Goal: Information Seeking & Learning: Check status

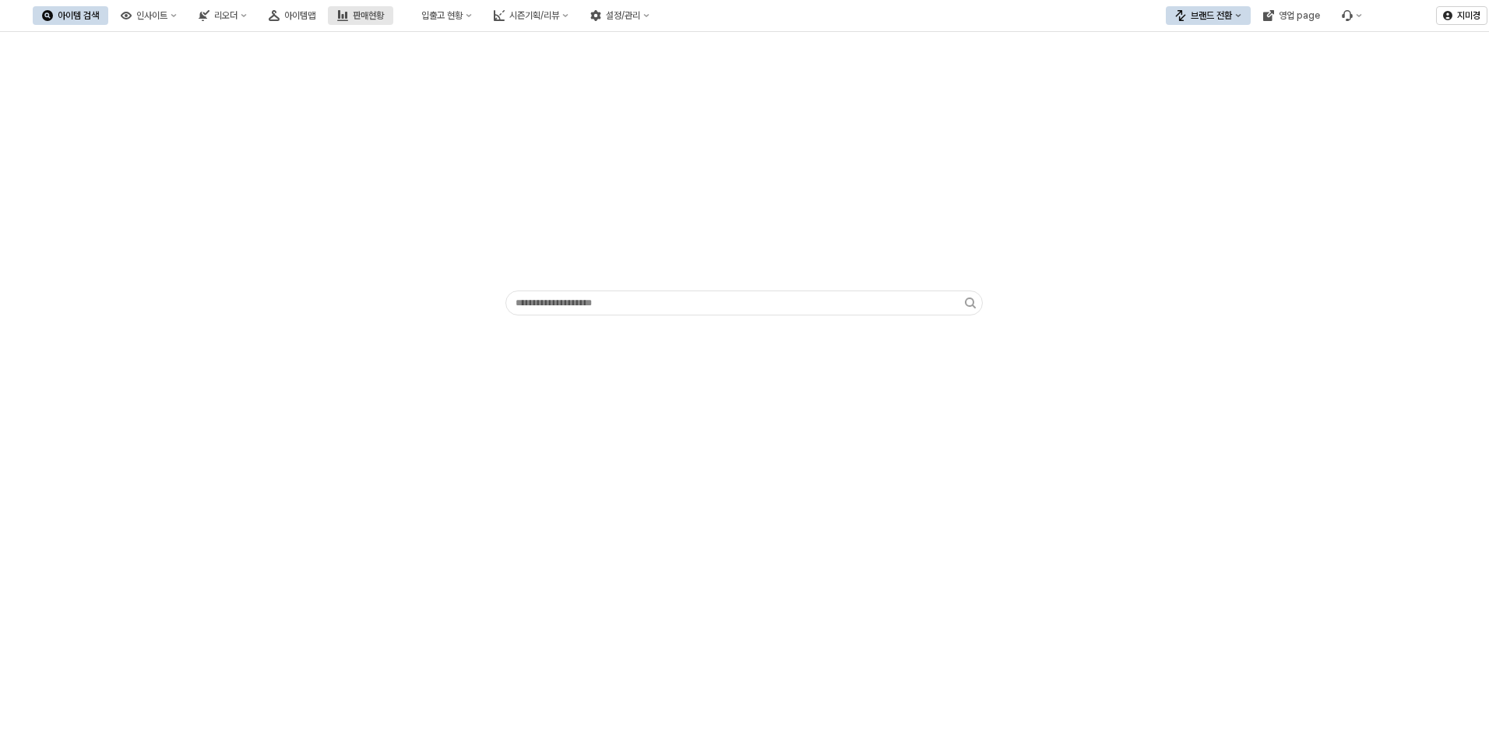
click at [384, 13] on div "판매현황" at bounding box center [368, 15] width 31 height 11
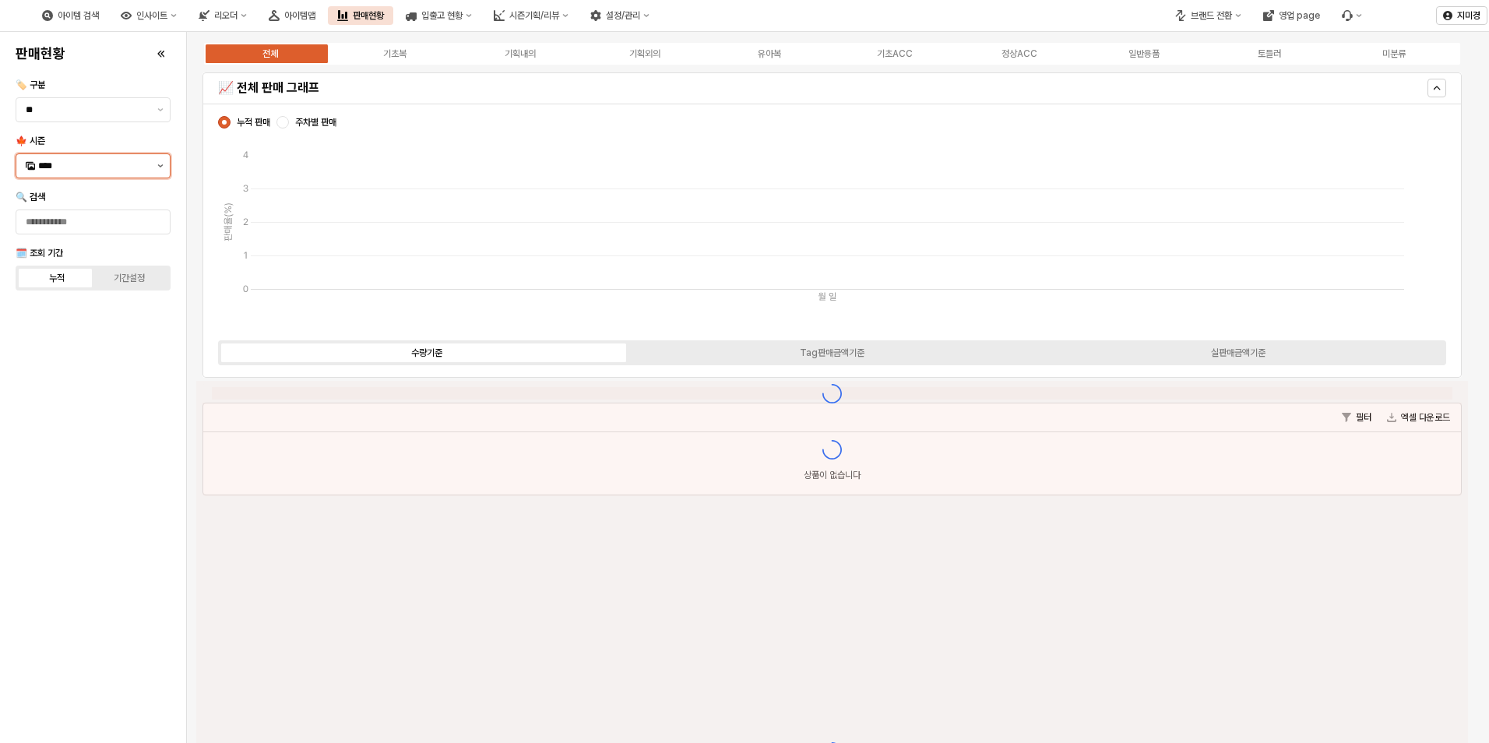
click at [158, 167] on icon "제안 사항 표시" at bounding box center [160, 165] width 6 height 3
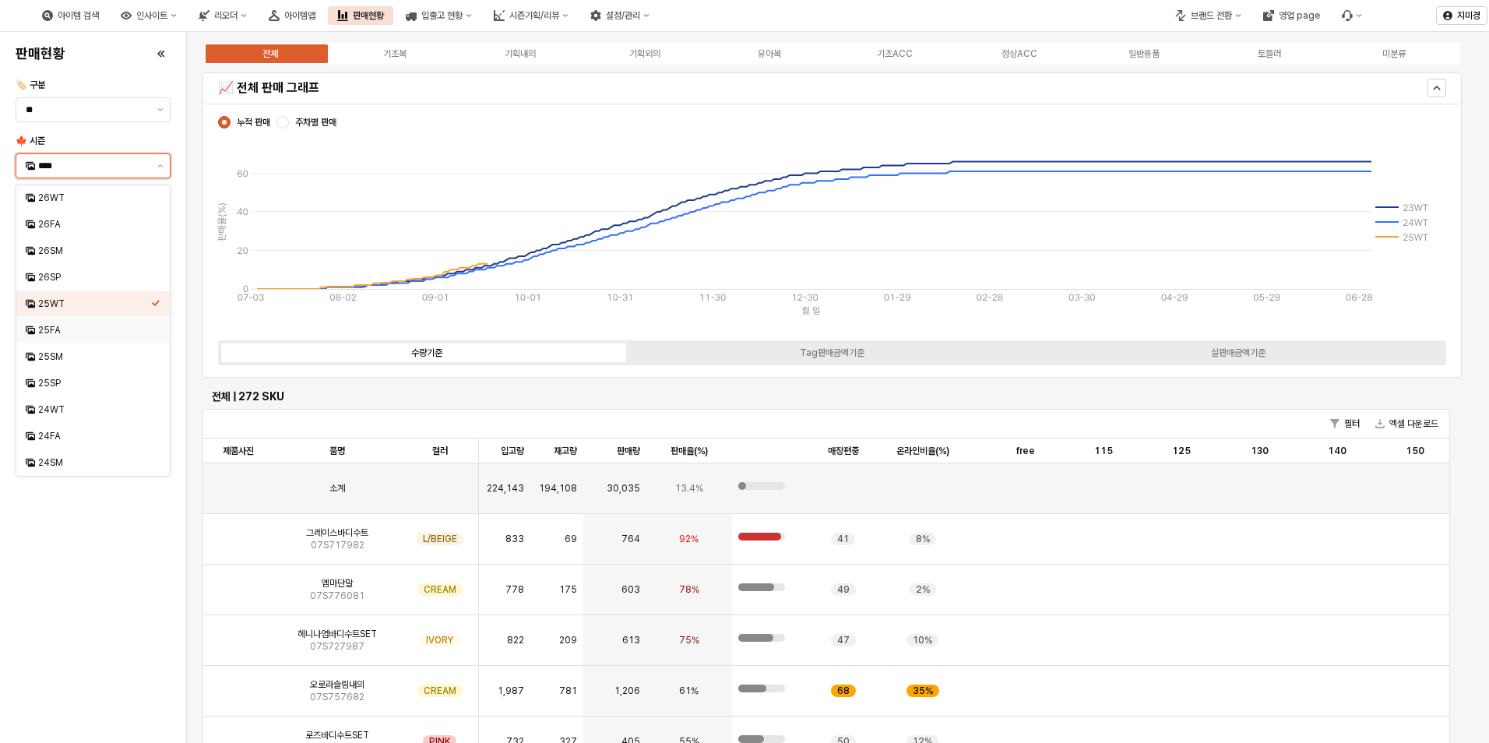
click at [56, 328] on div "25FA" at bounding box center [94, 330] width 113 height 12
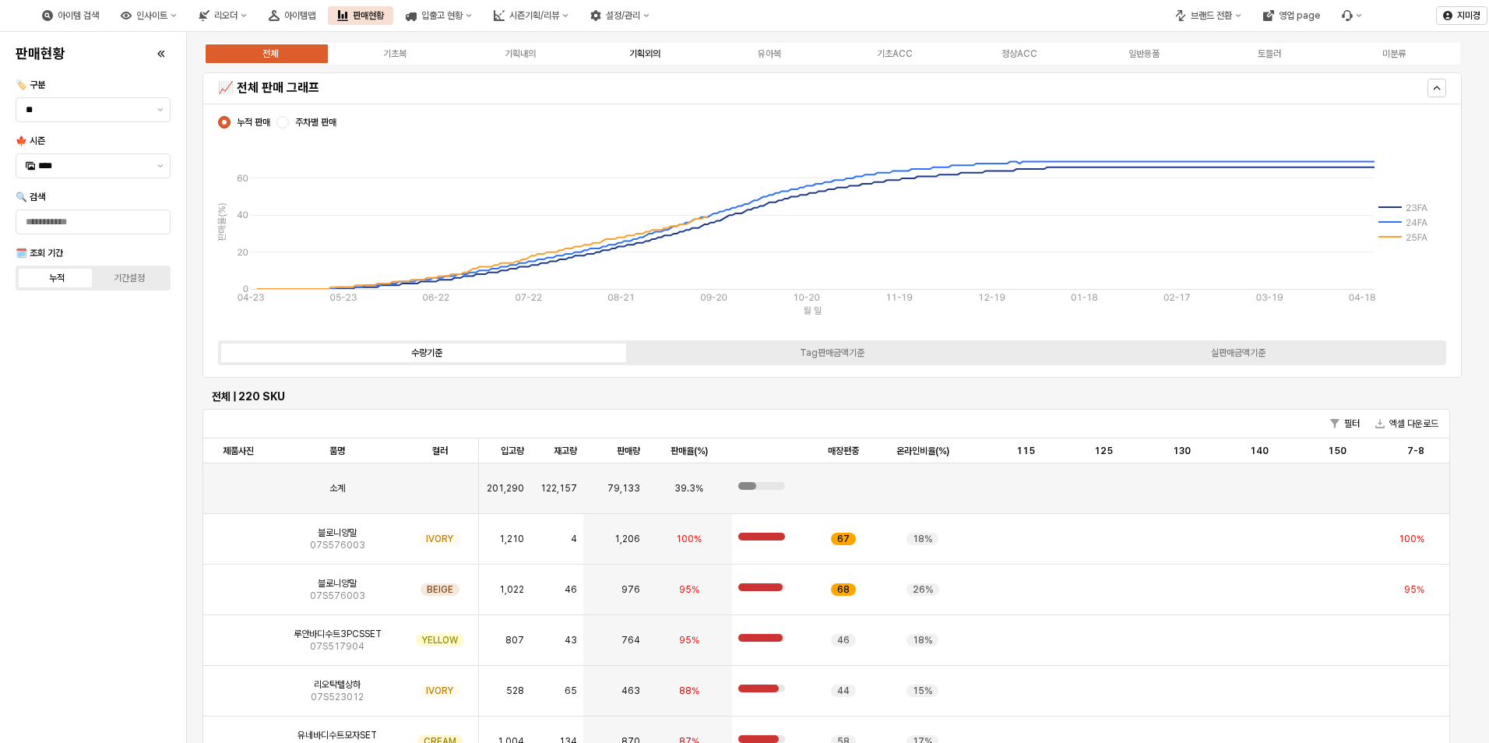
click at [637, 56] on div "기획외의" at bounding box center [644, 53] width 31 height 11
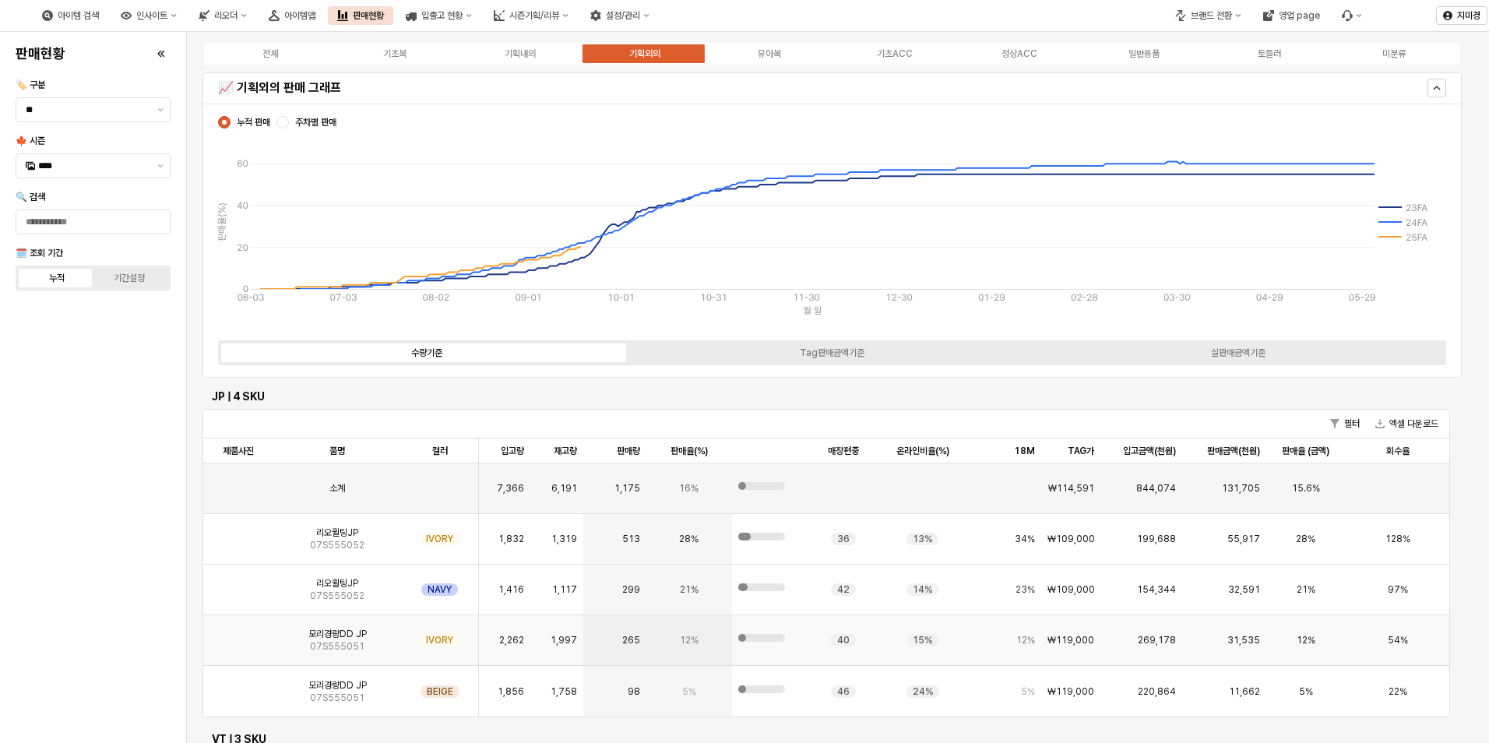
click at [238, 634] on img "App Frame" at bounding box center [238, 634] width 0 height 0
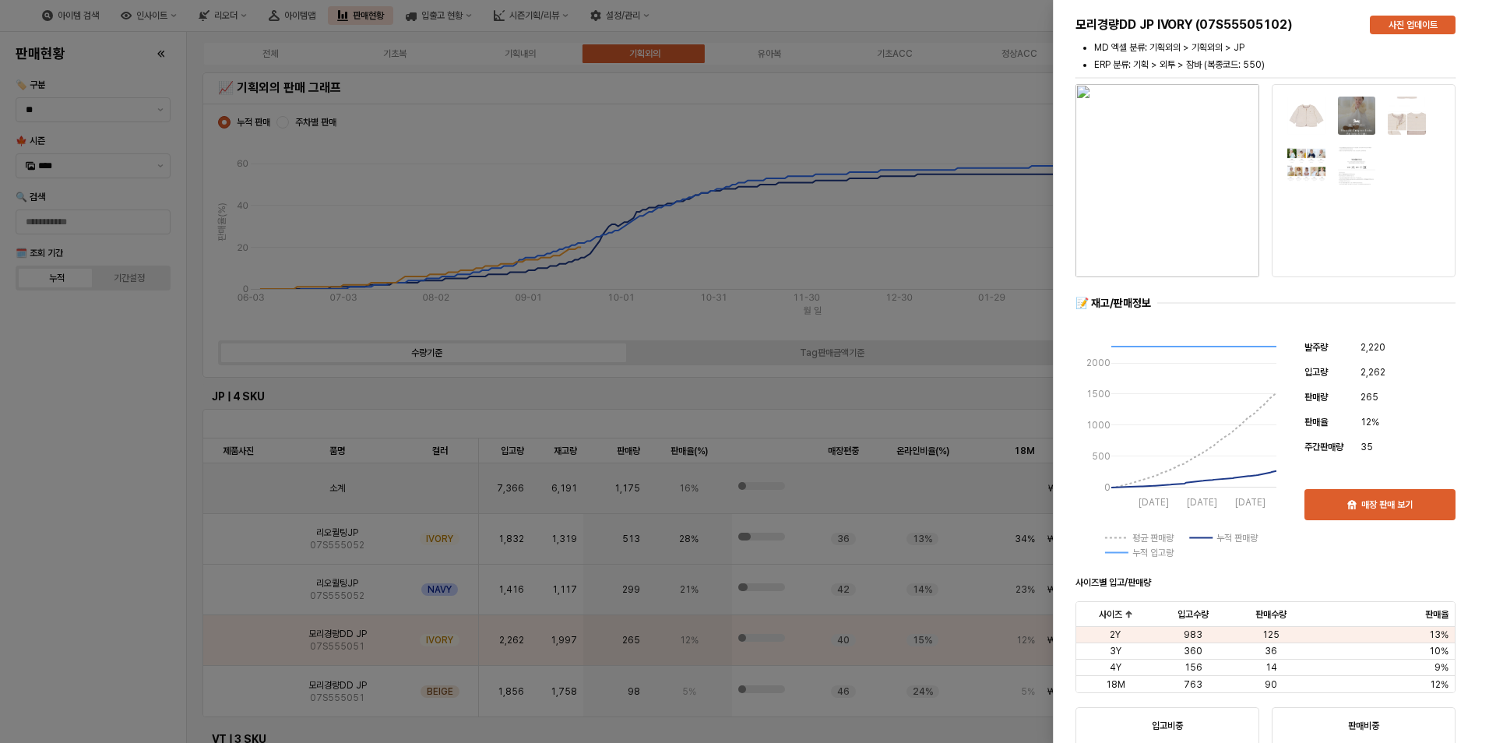
click at [120, 636] on div at bounding box center [744, 371] width 1489 height 743
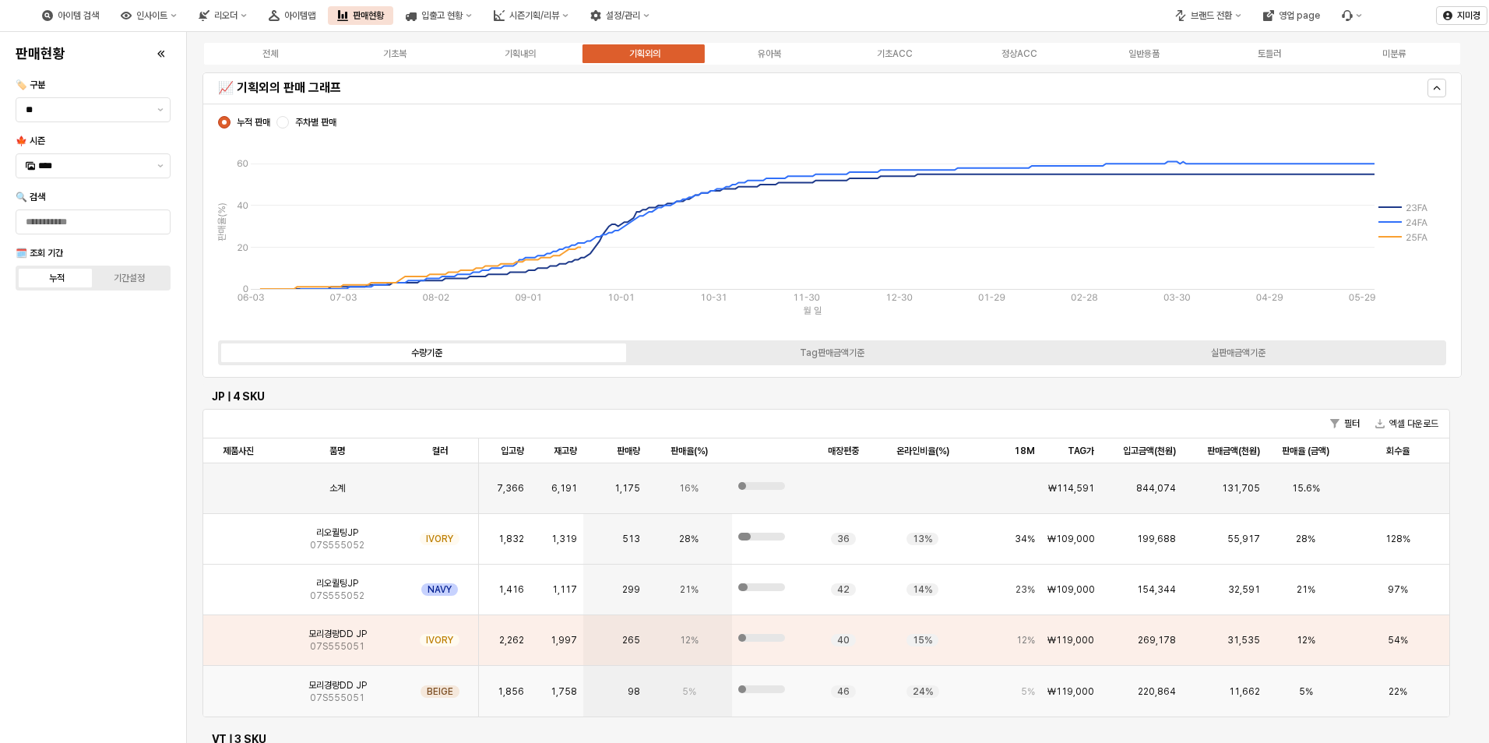
click at [238, 685] on img "App Frame" at bounding box center [238, 685] width 0 height 0
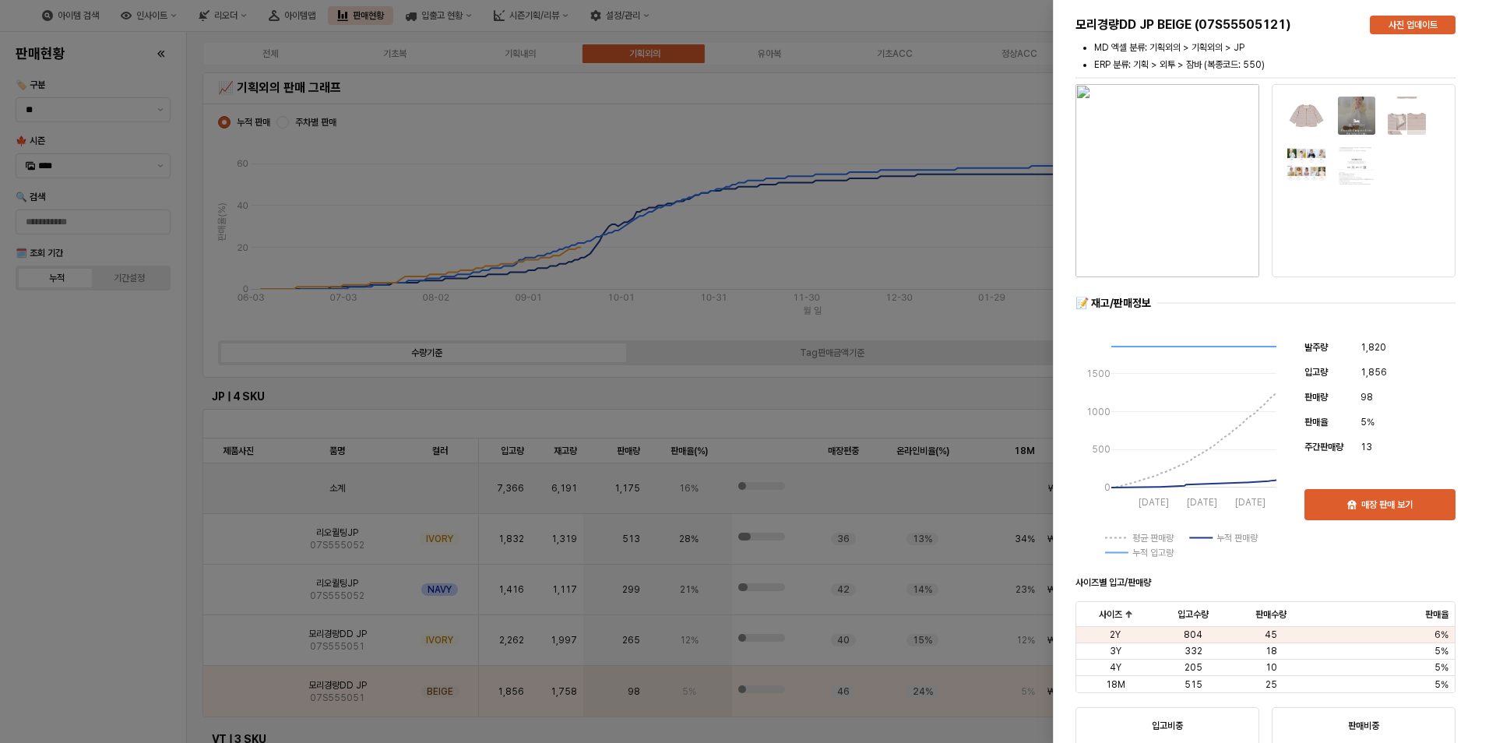
click at [112, 628] on div at bounding box center [744, 371] width 1489 height 743
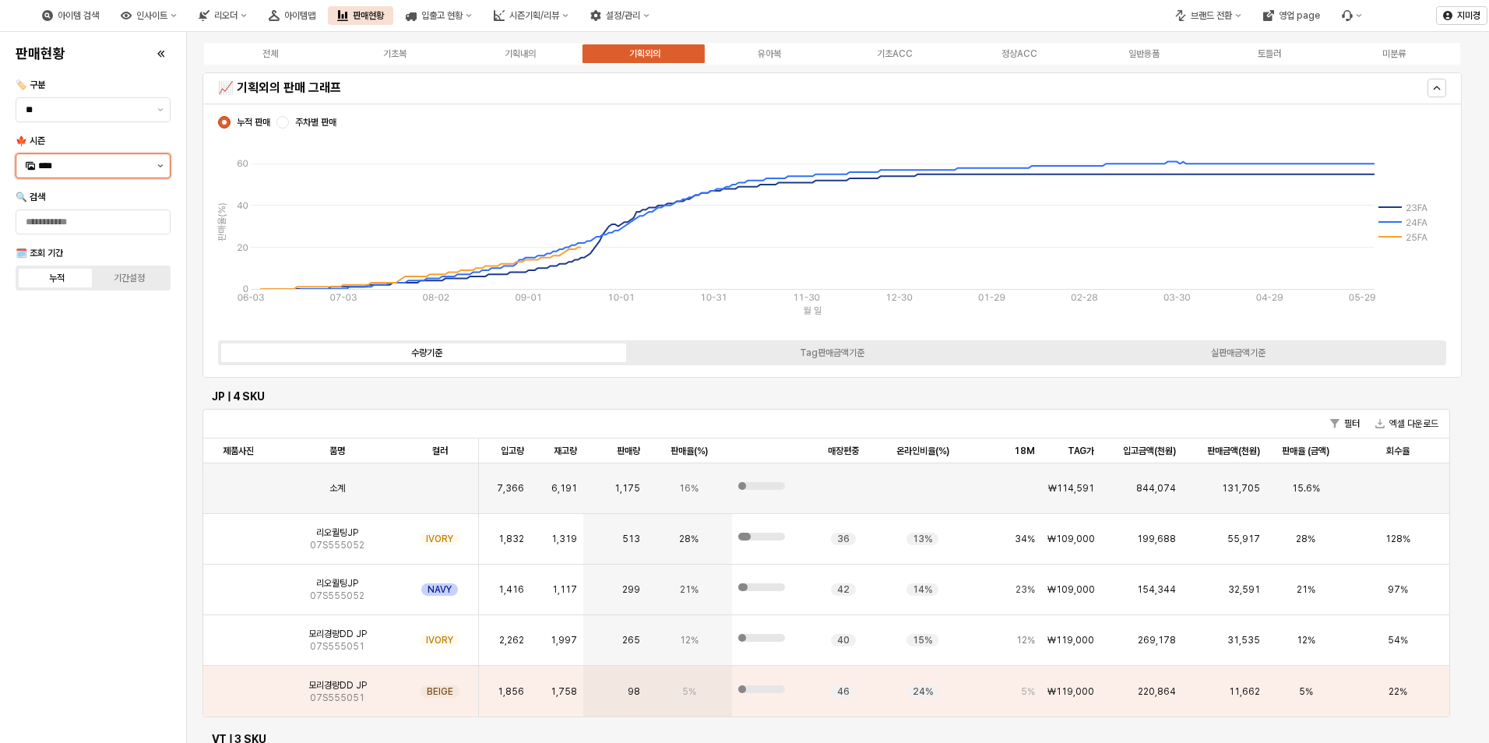
click at [161, 171] on button "제안 사항 표시" at bounding box center [160, 165] width 19 height 23
click at [75, 410] on div "24WT" at bounding box center [94, 409] width 113 height 12
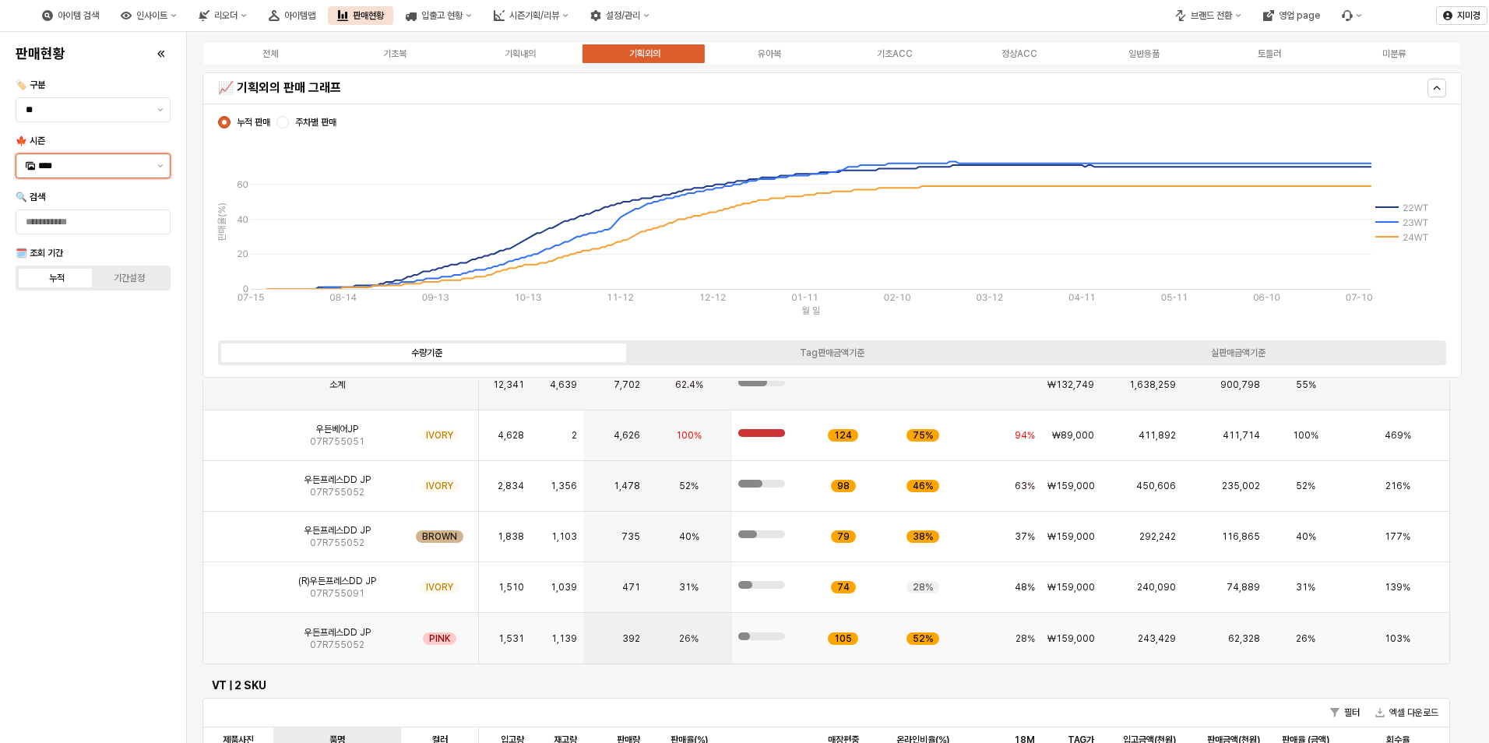
scroll to position [78, 0]
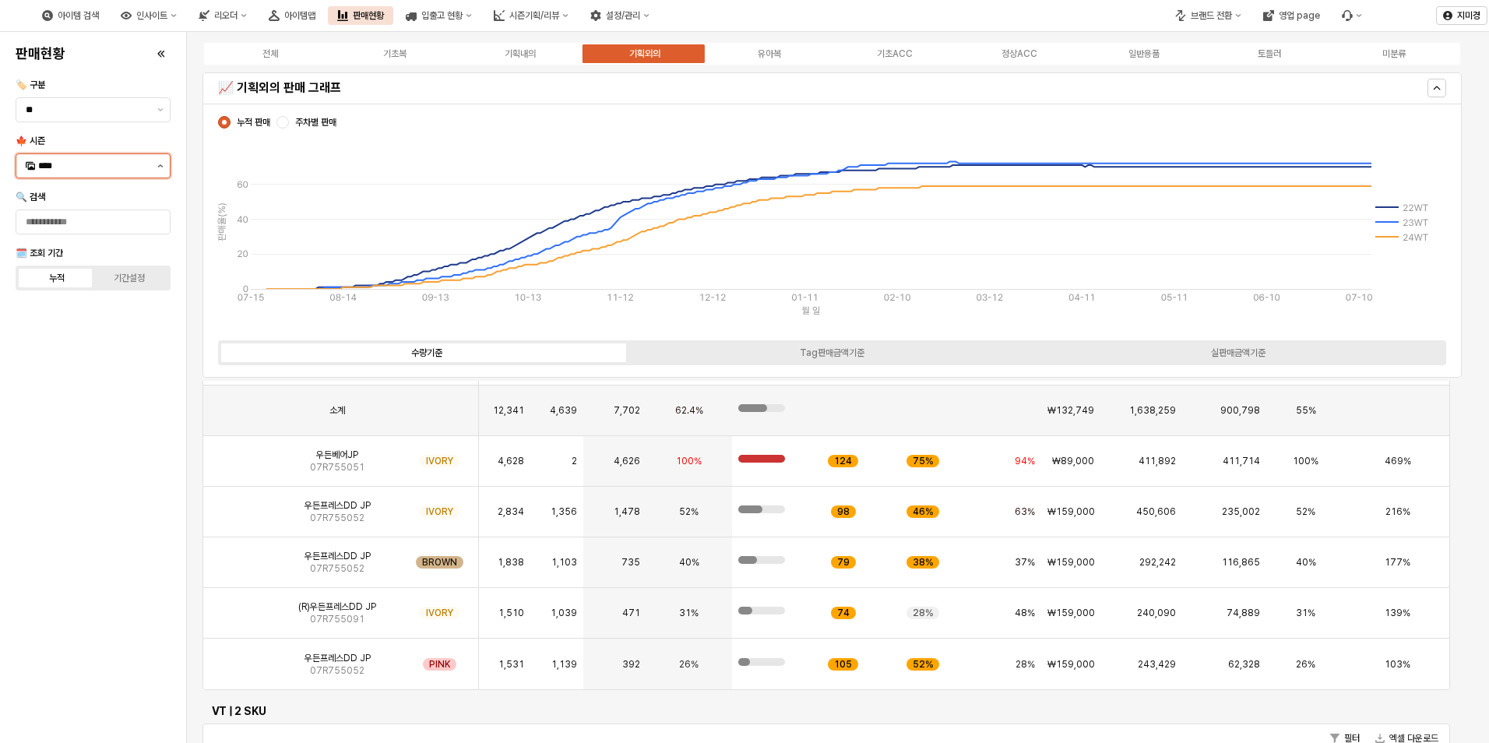
click at [156, 167] on button "제안 사항 표시" at bounding box center [160, 165] width 19 height 23
click at [69, 435] on div "24FA" at bounding box center [94, 436] width 113 height 12
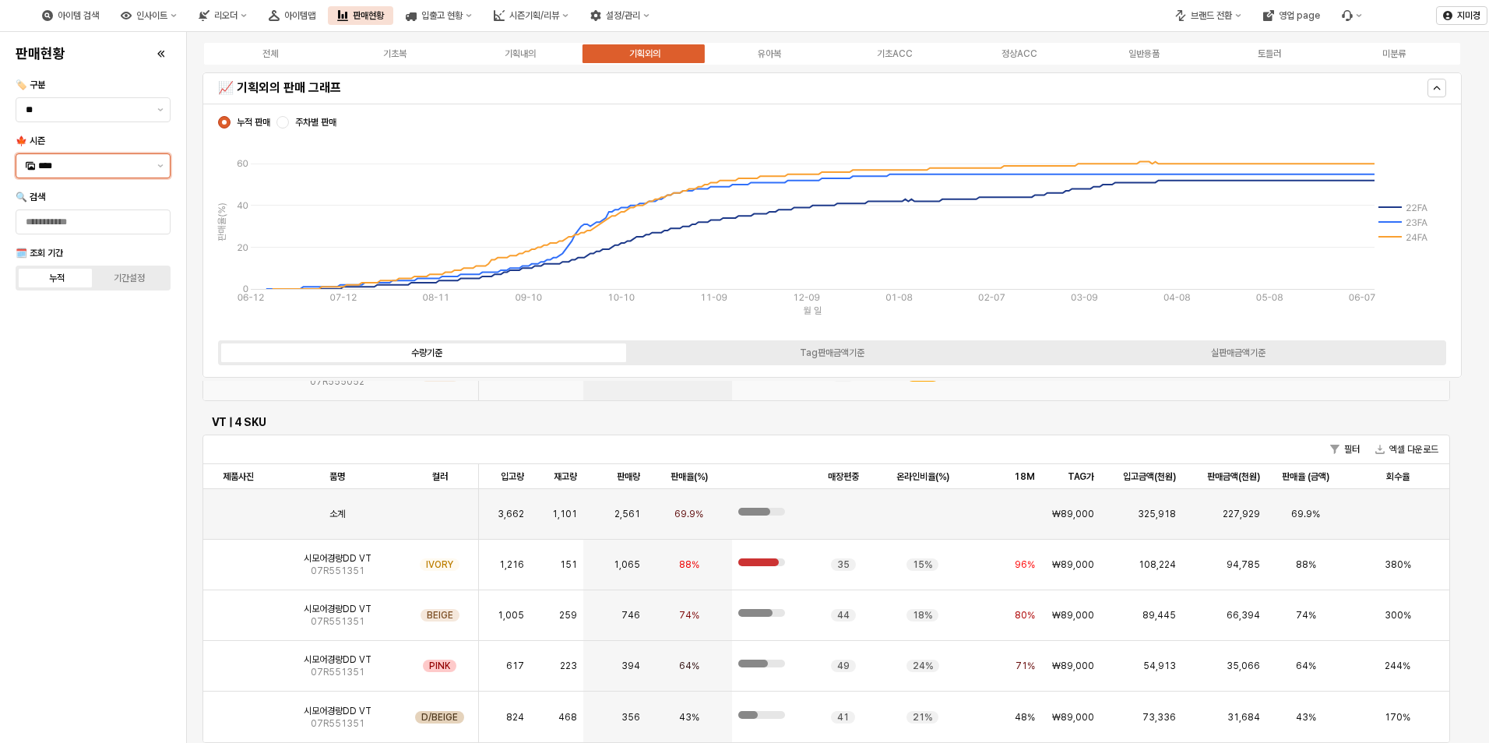
scroll to position [389, 0]
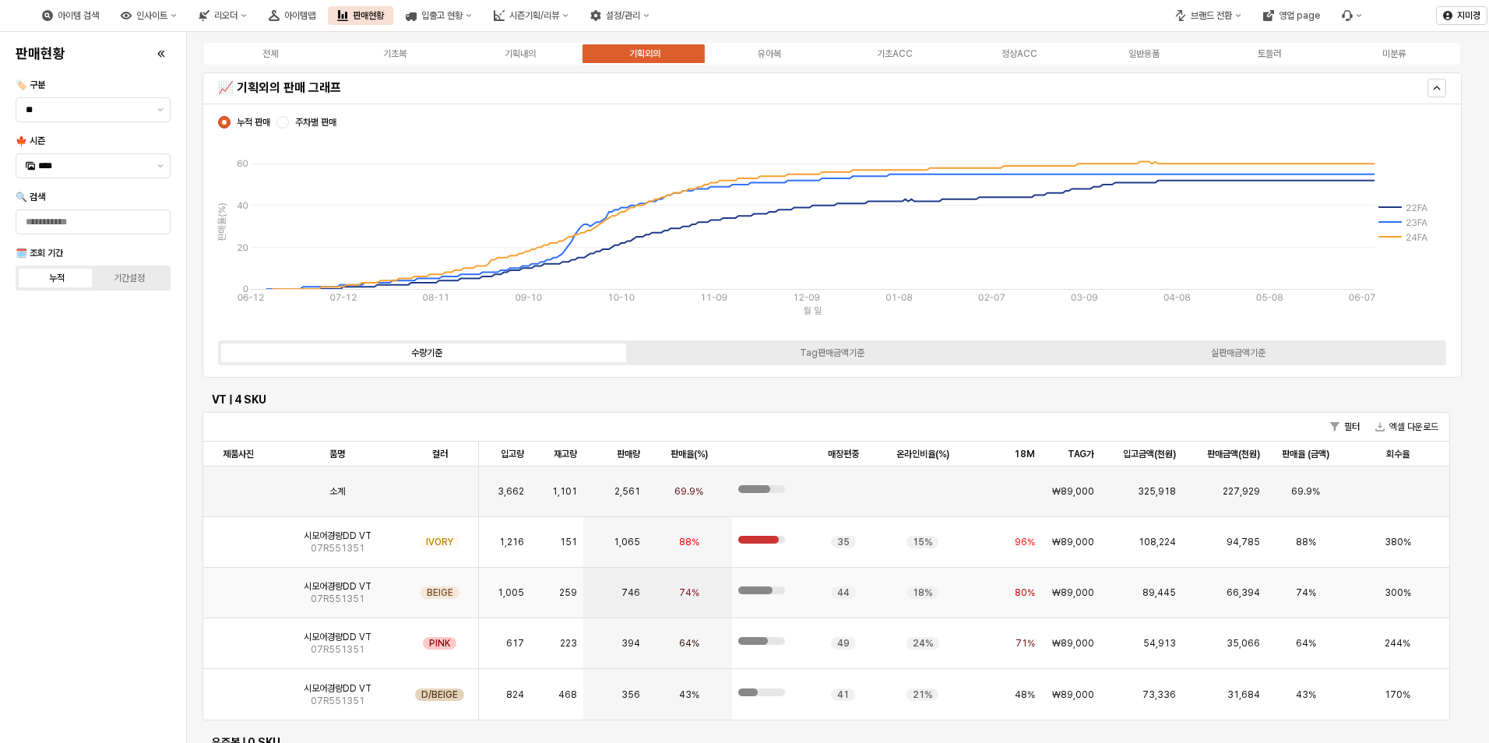
click at [238, 586] on img "App Frame" at bounding box center [238, 586] width 0 height 0
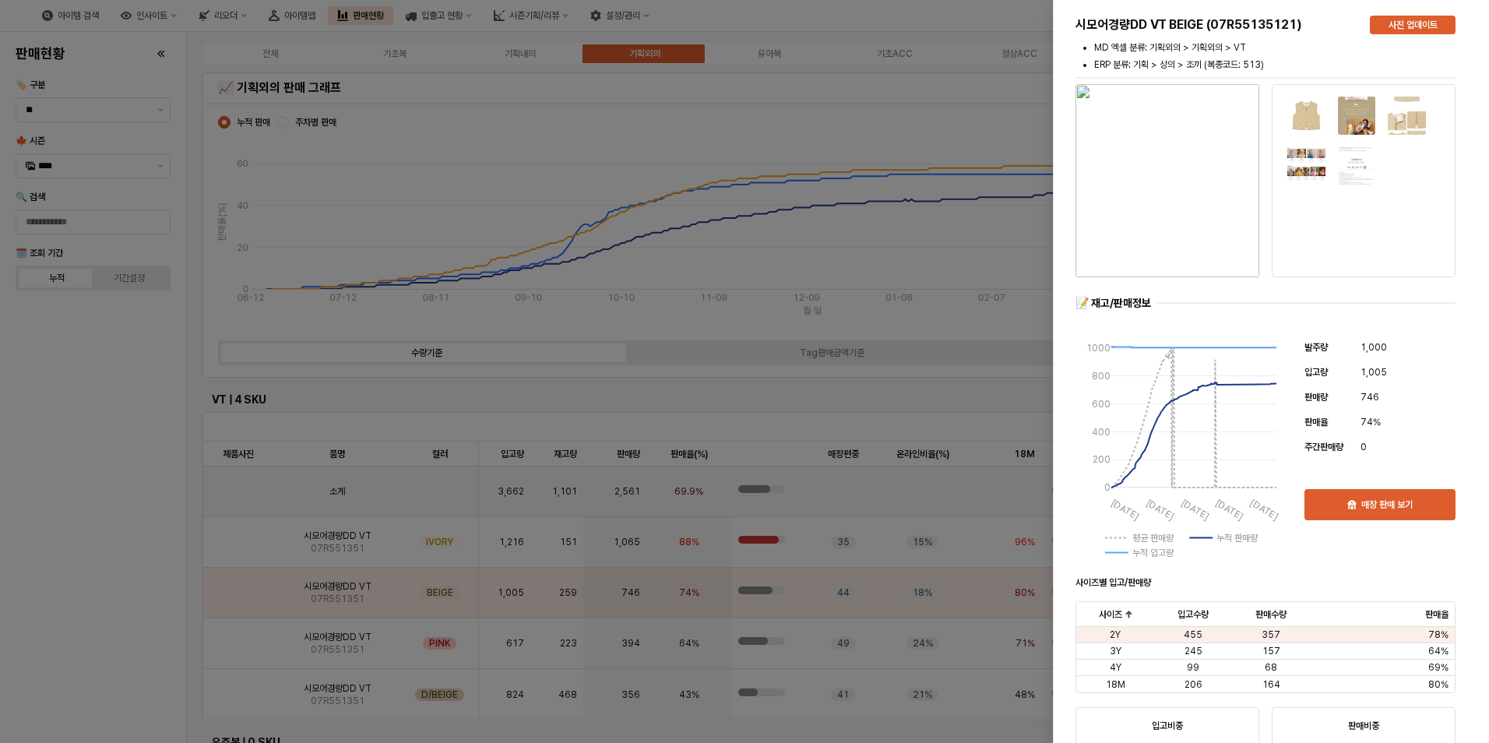
click at [105, 575] on div at bounding box center [744, 371] width 1489 height 743
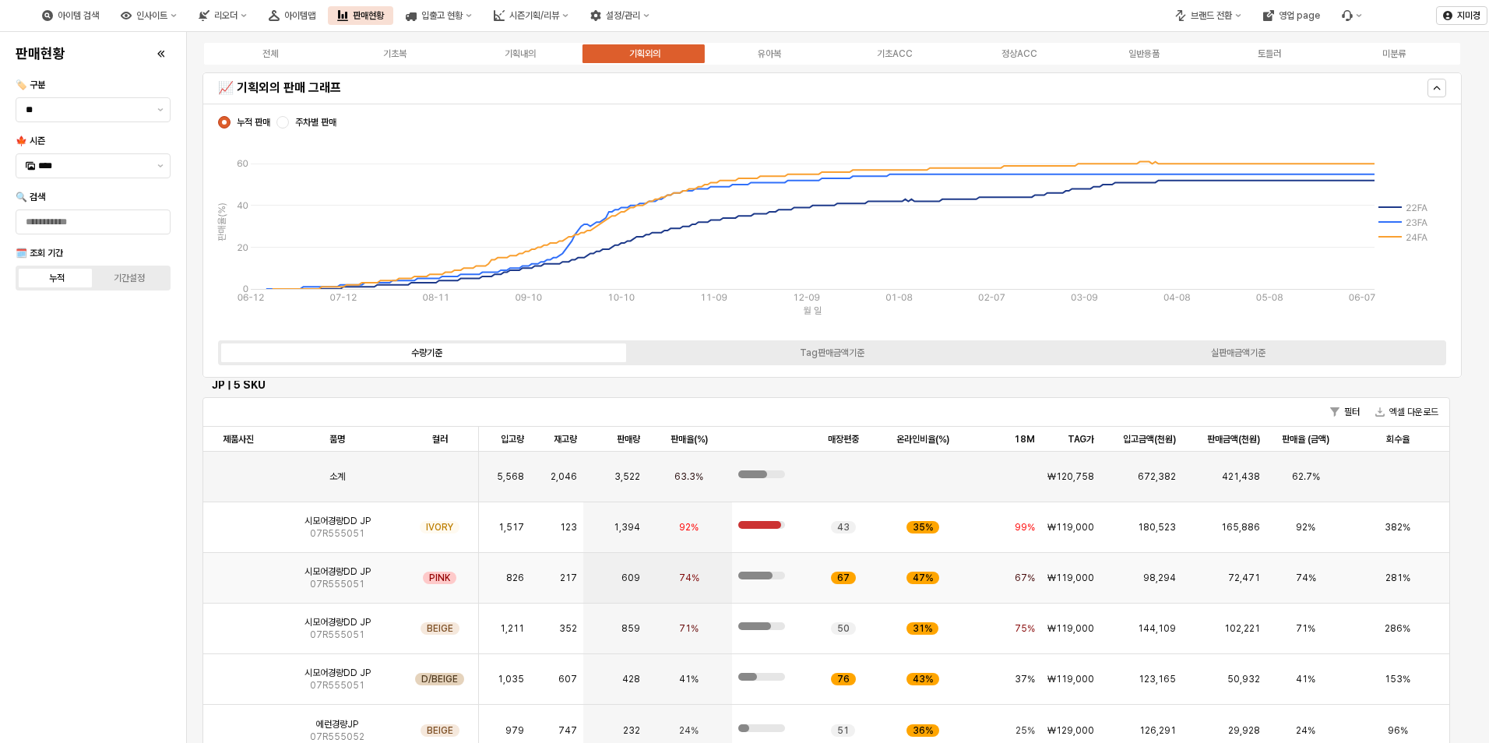
scroll to position [0, 0]
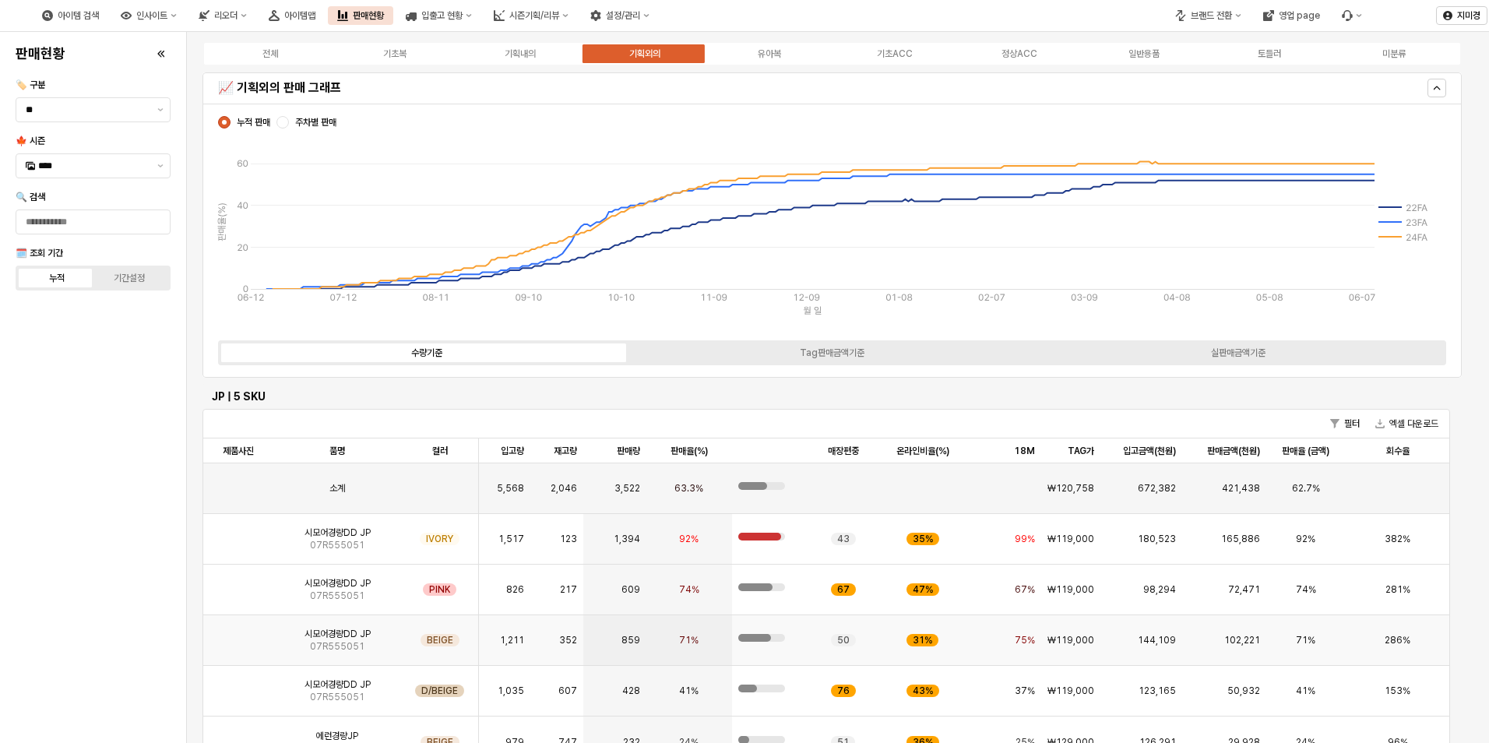
click at [238, 634] on img "App Frame" at bounding box center [238, 634] width 0 height 0
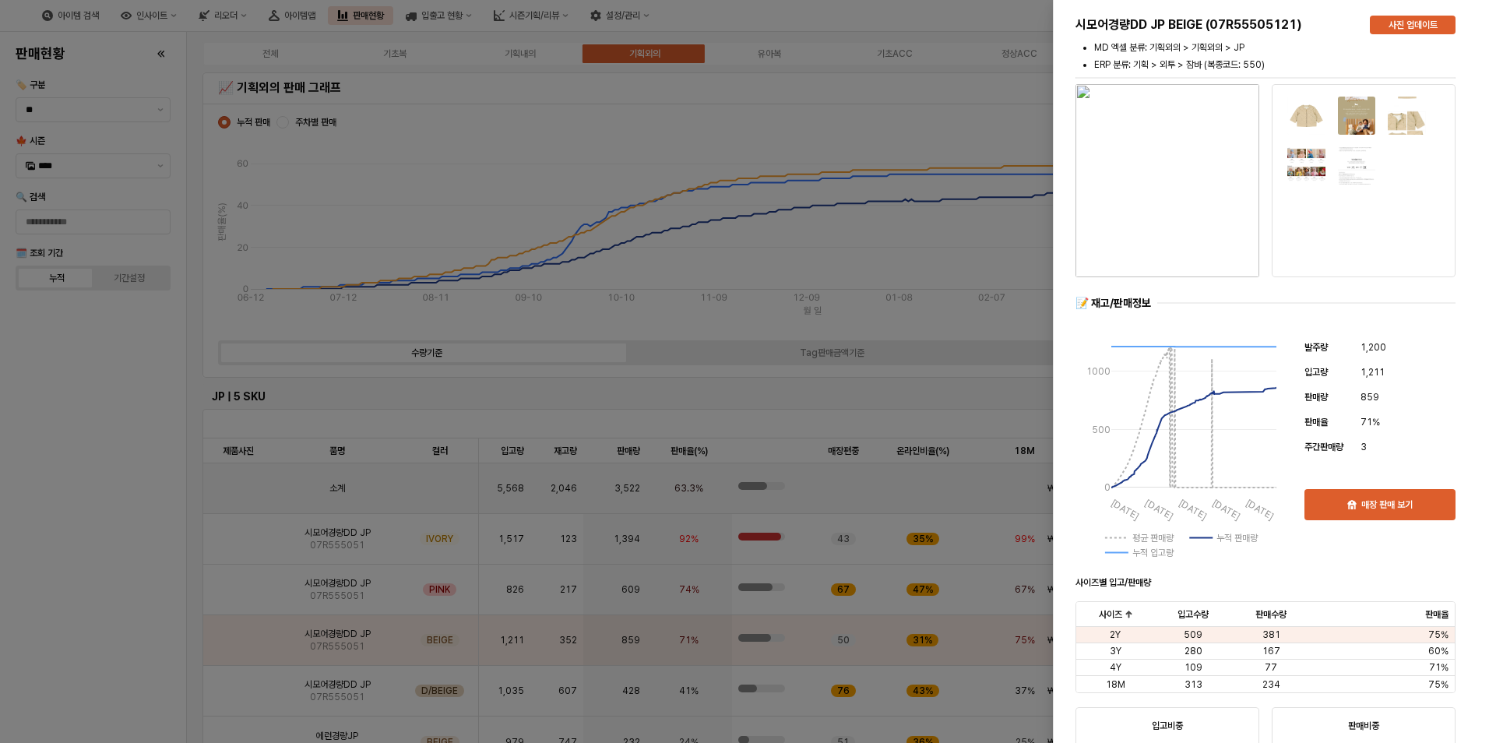
click at [120, 581] on div at bounding box center [744, 371] width 1489 height 743
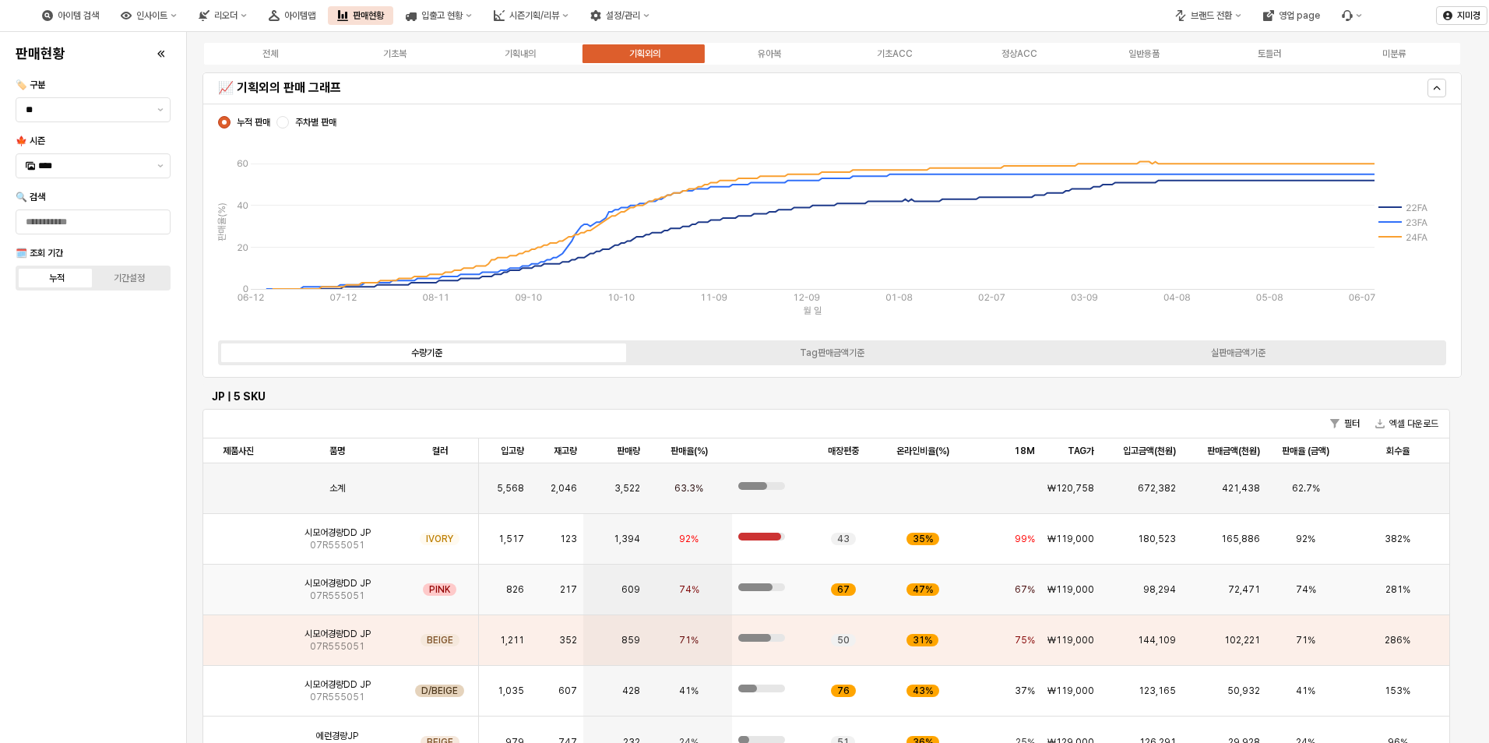
click at [238, 583] on img "App Frame" at bounding box center [238, 583] width 0 height 0
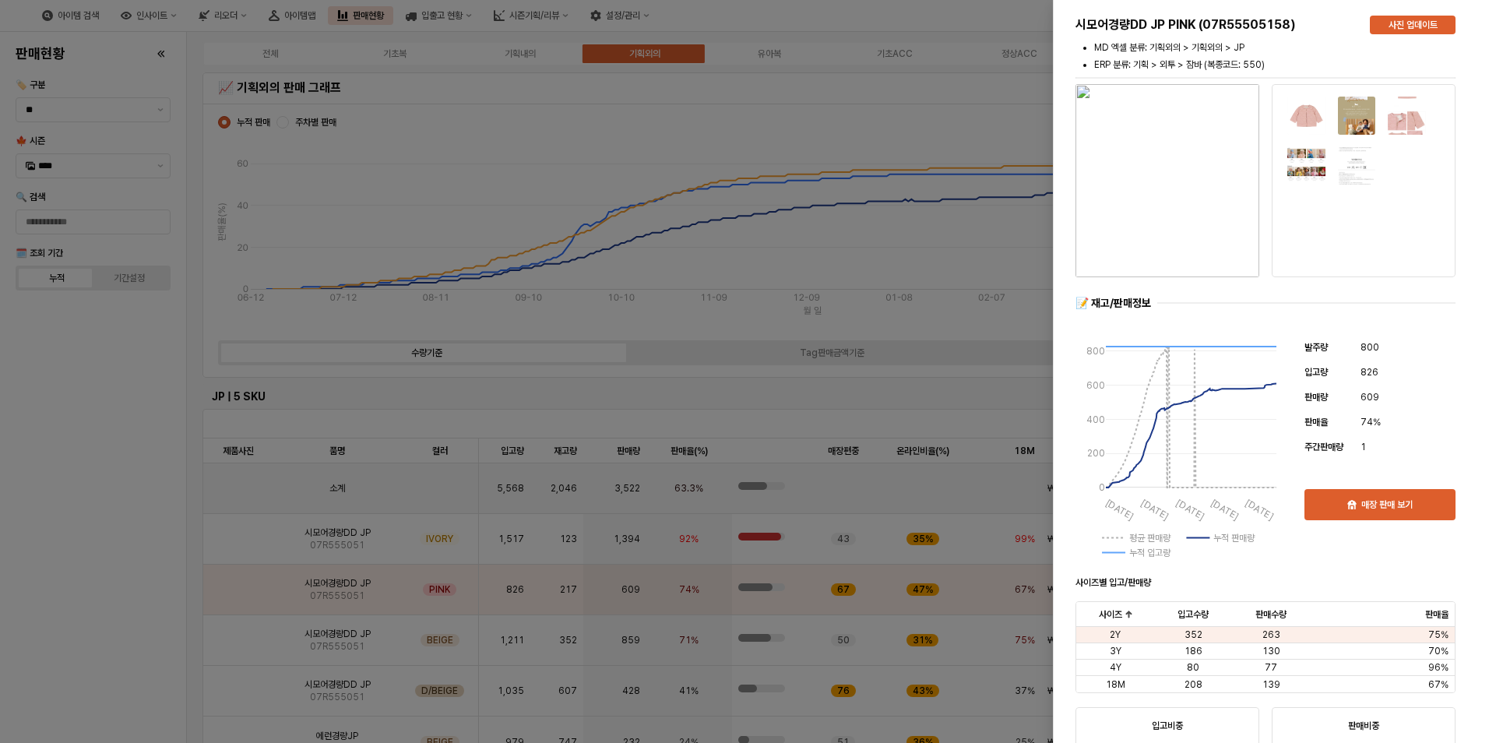
click at [89, 579] on div at bounding box center [744, 371] width 1489 height 743
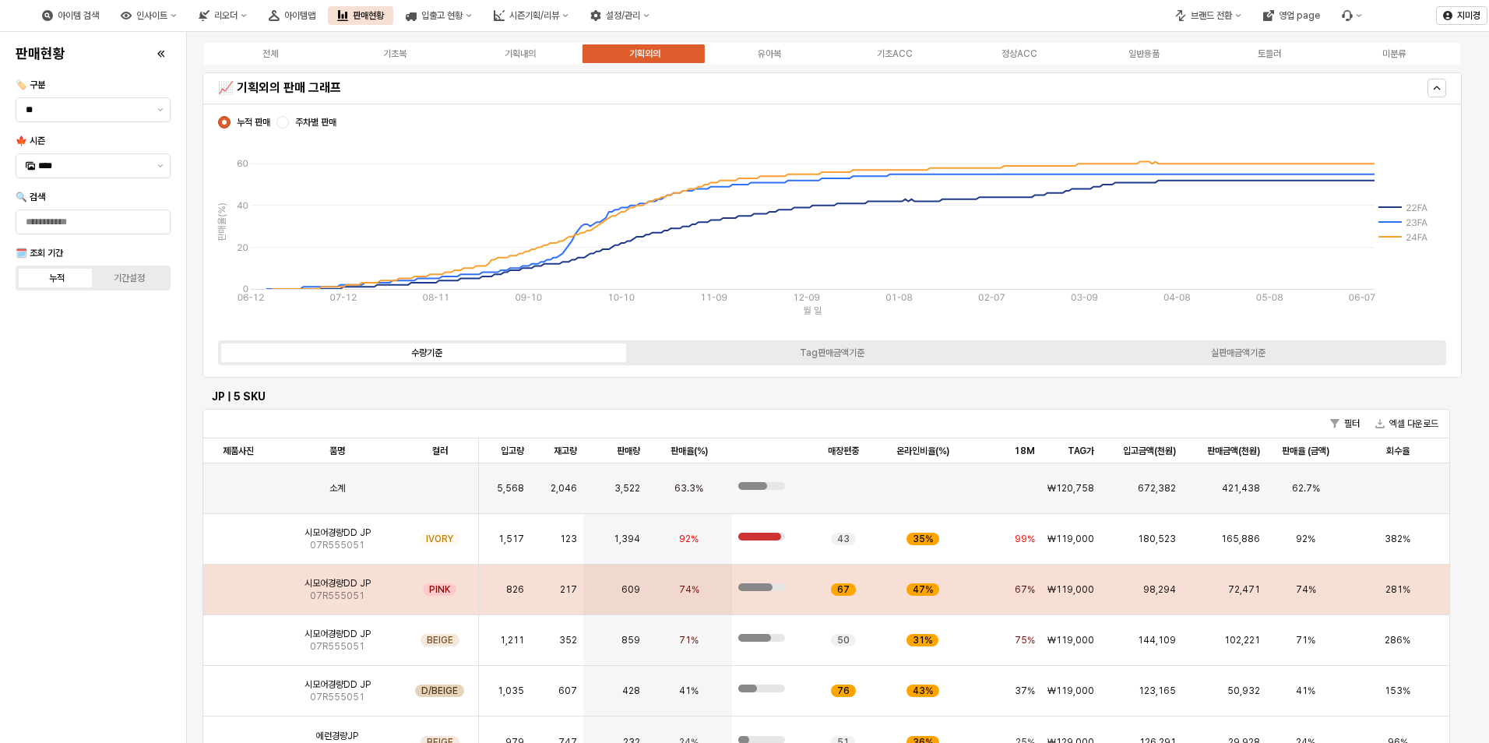
scroll to position [467, 0]
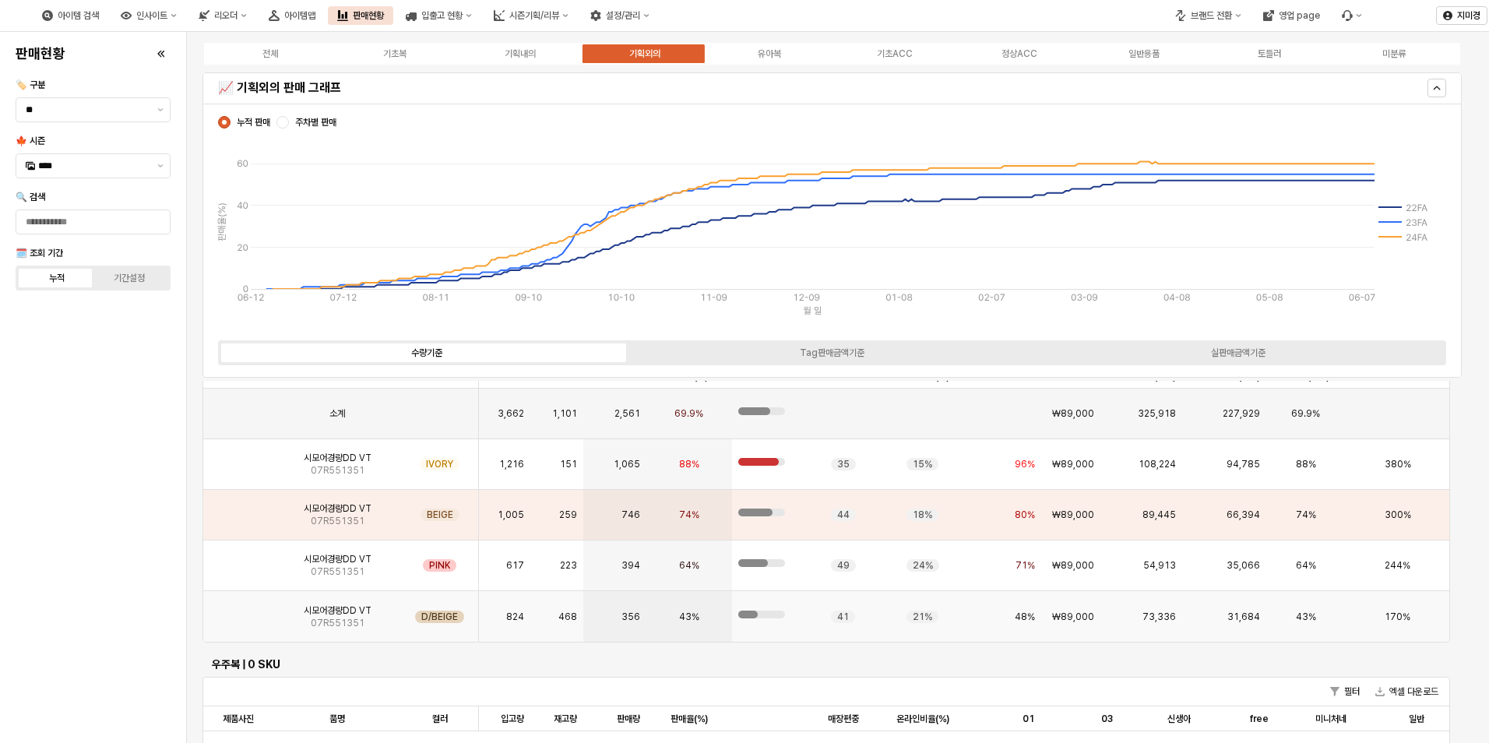
click at [238, 610] on img "App Frame" at bounding box center [238, 610] width 0 height 0
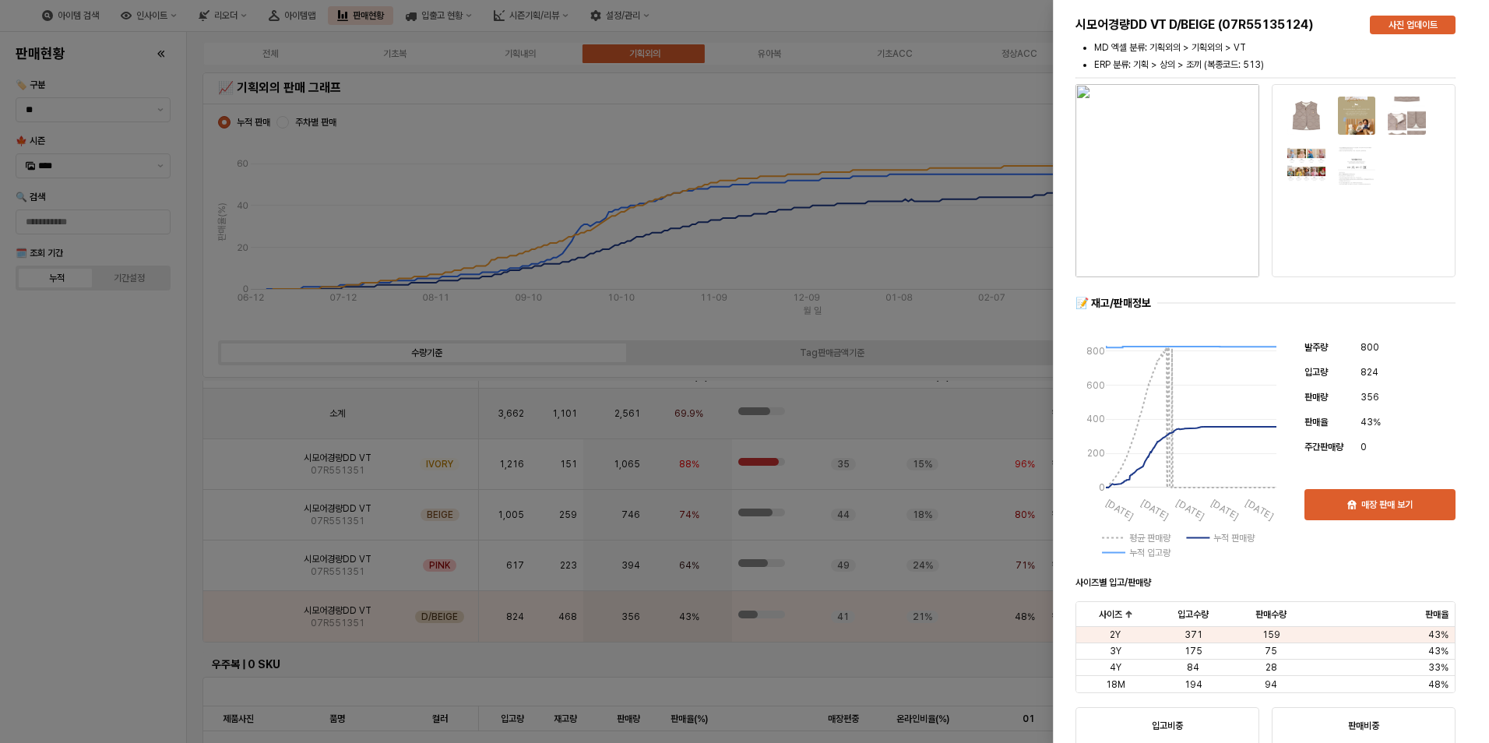
click at [90, 617] on div at bounding box center [744, 371] width 1489 height 743
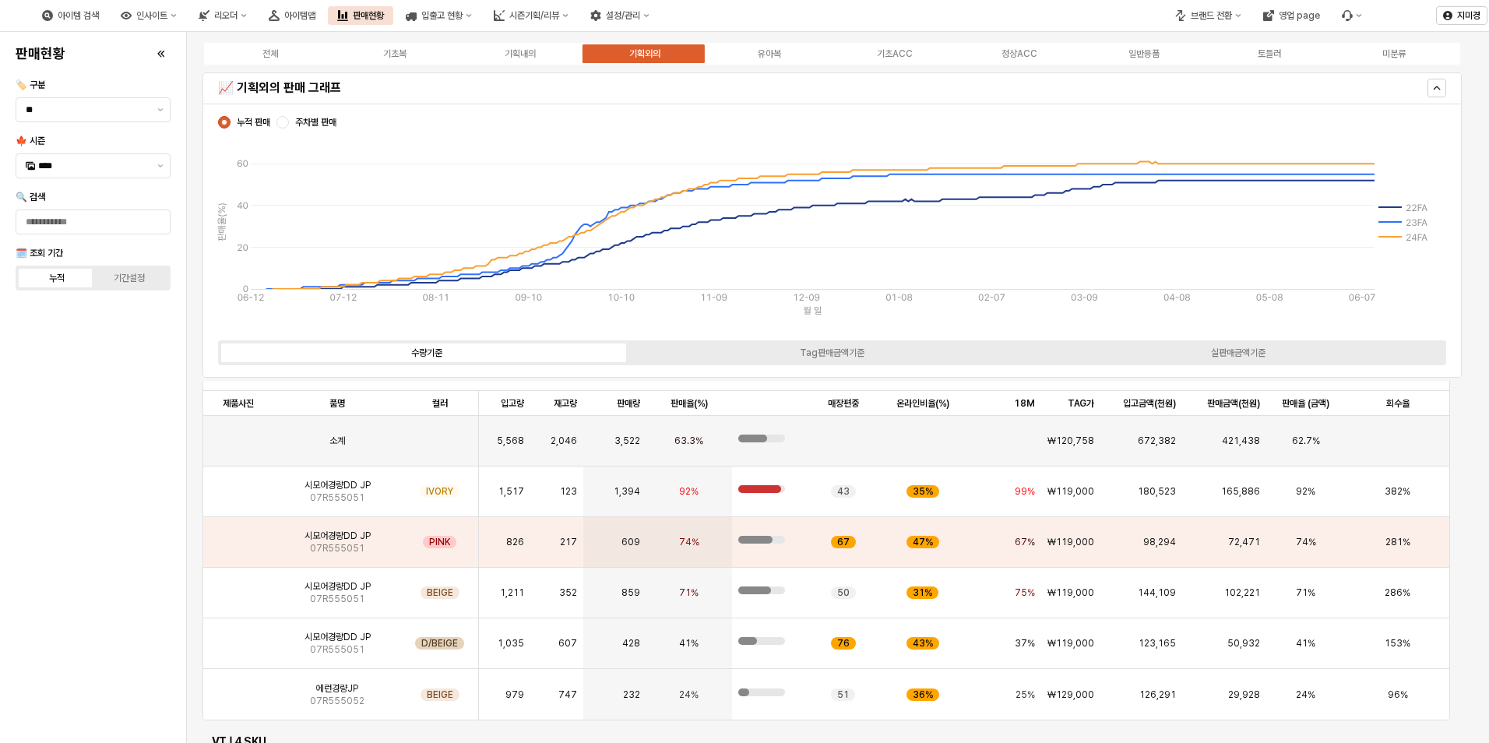
scroll to position [0, 0]
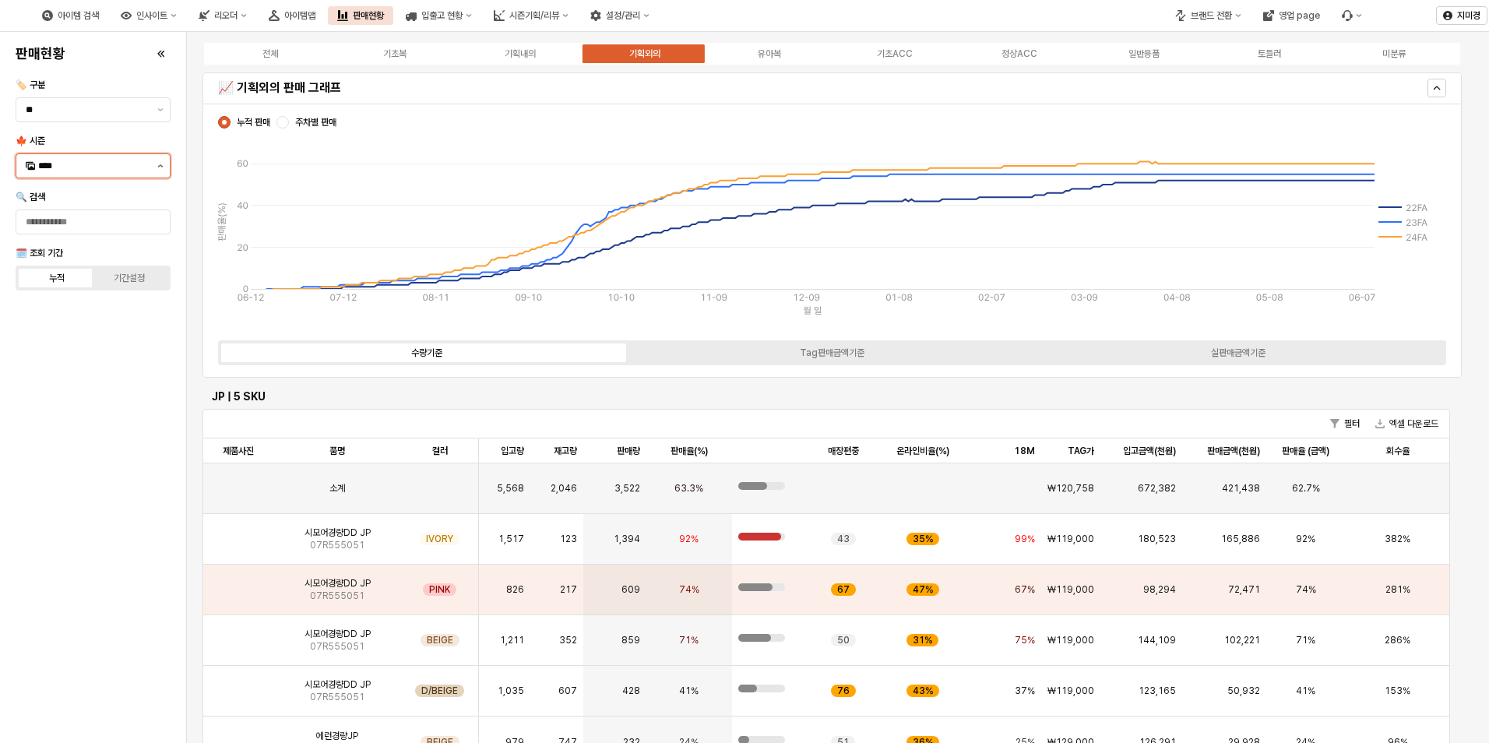
click at [162, 168] on button "제안 사항 표시" at bounding box center [160, 165] width 19 height 23
click at [91, 307] on div "25WT" at bounding box center [94, 303] width 113 height 12
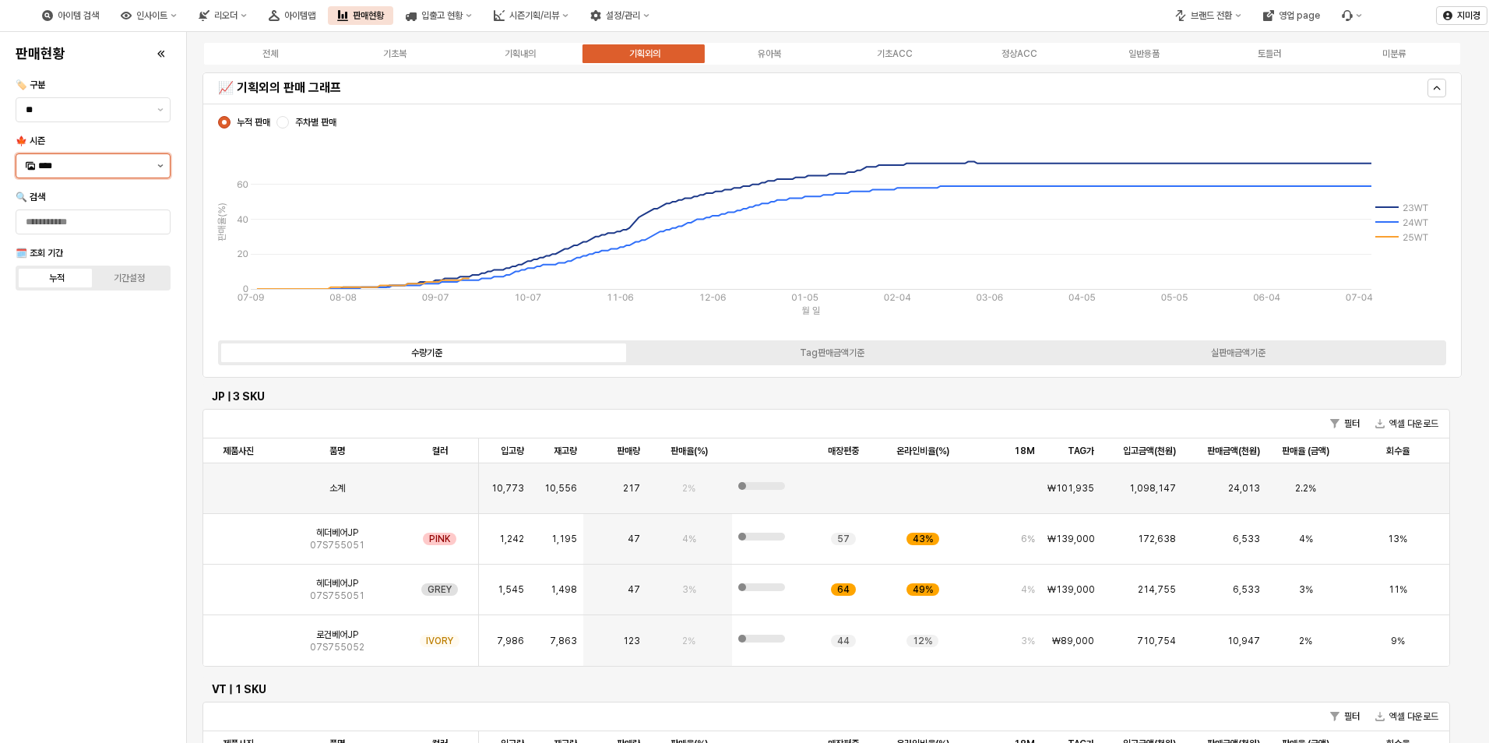
click at [159, 162] on button "제안 사항 표시" at bounding box center [160, 165] width 19 height 23
click at [100, 331] on div "25FA" at bounding box center [94, 330] width 113 height 12
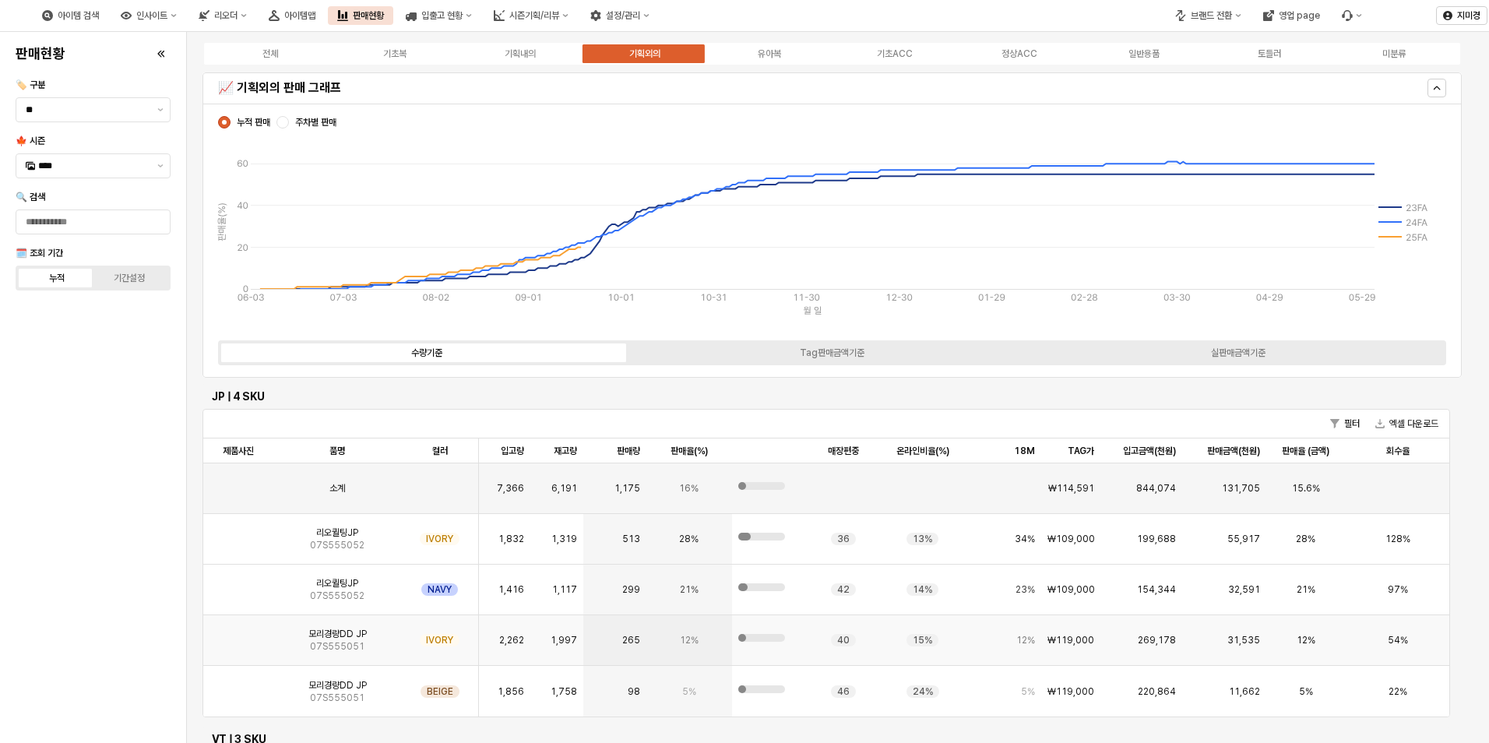
click at [238, 634] on img "App Frame" at bounding box center [238, 634] width 0 height 0
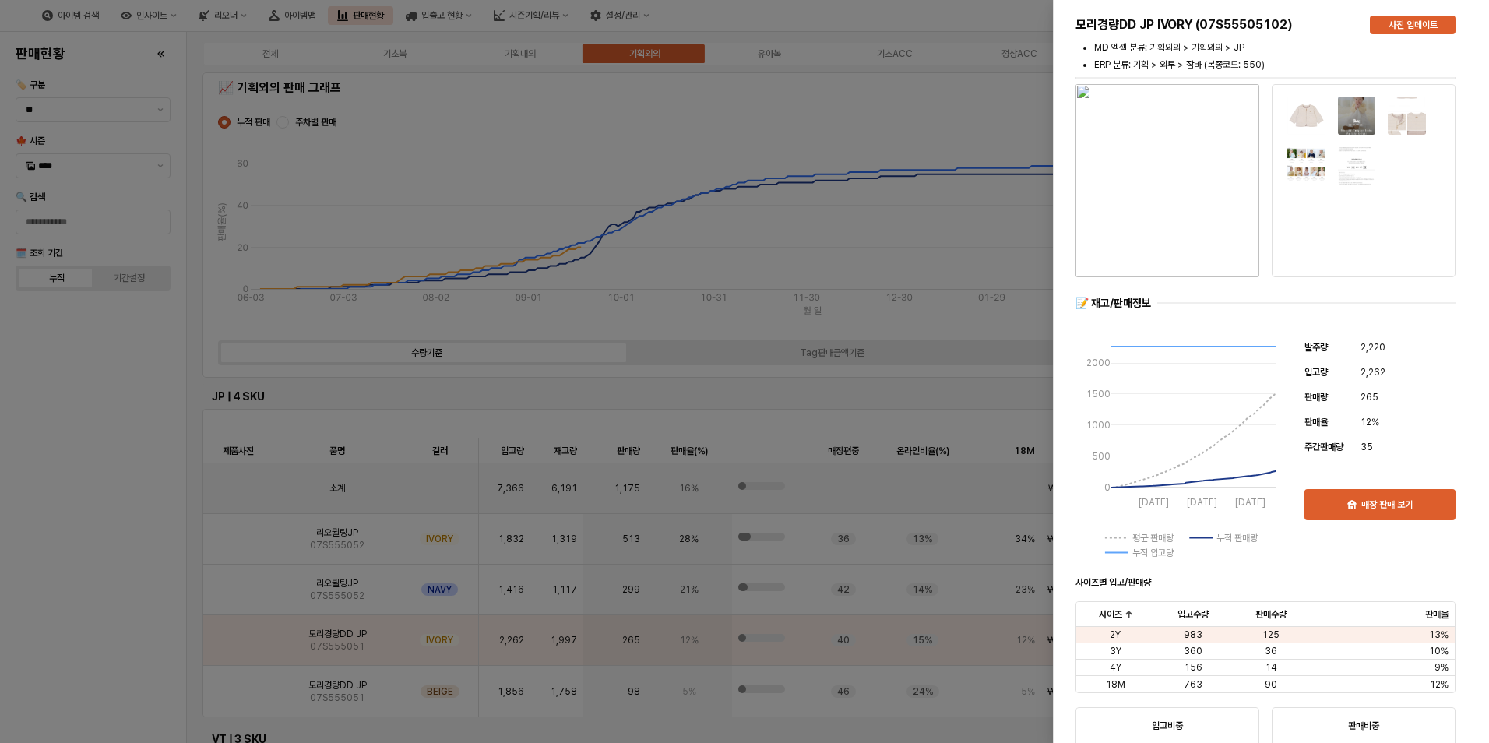
click at [125, 640] on div at bounding box center [744, 371] width 1489 height 743
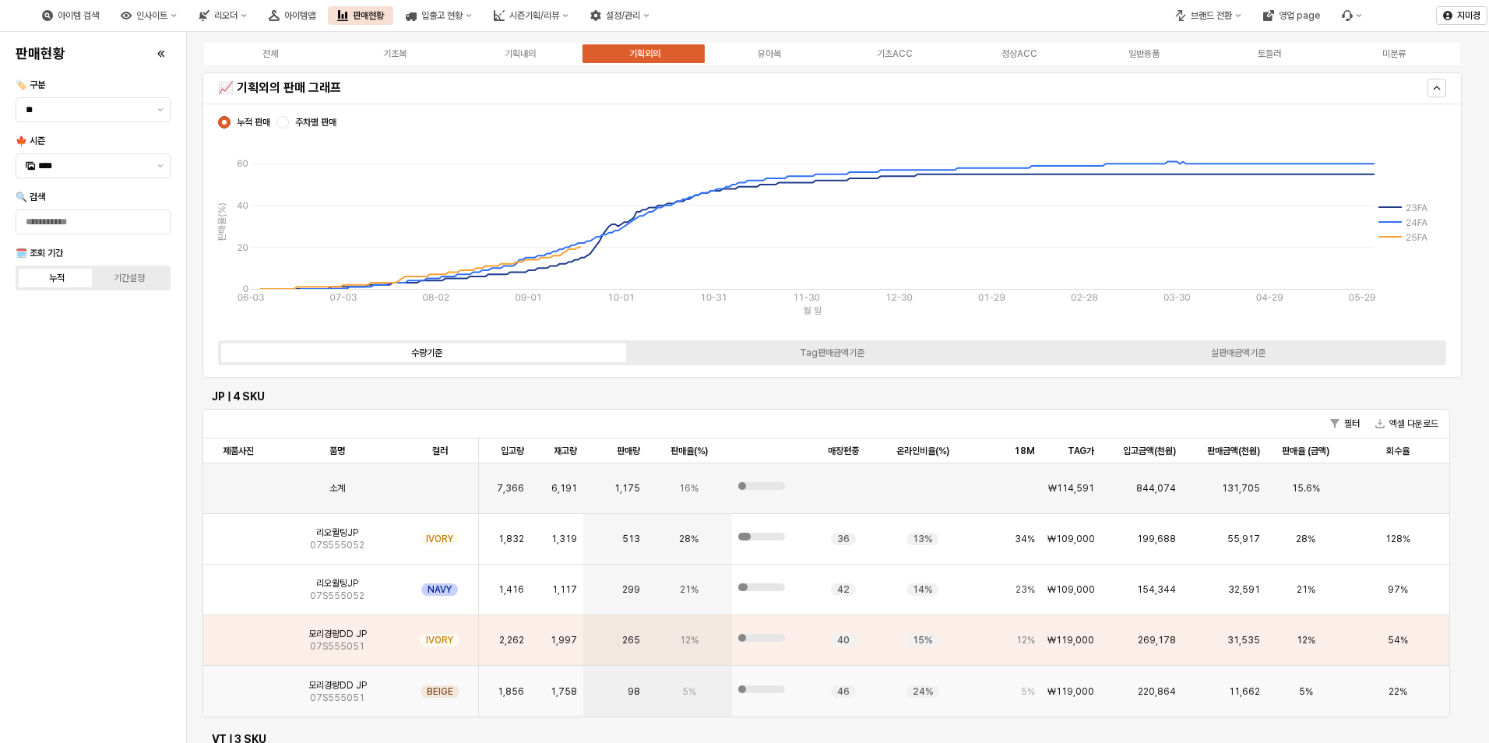
click at [238, 685] on img "App Frame" at bounding box center [238, 685] width 0 height 0
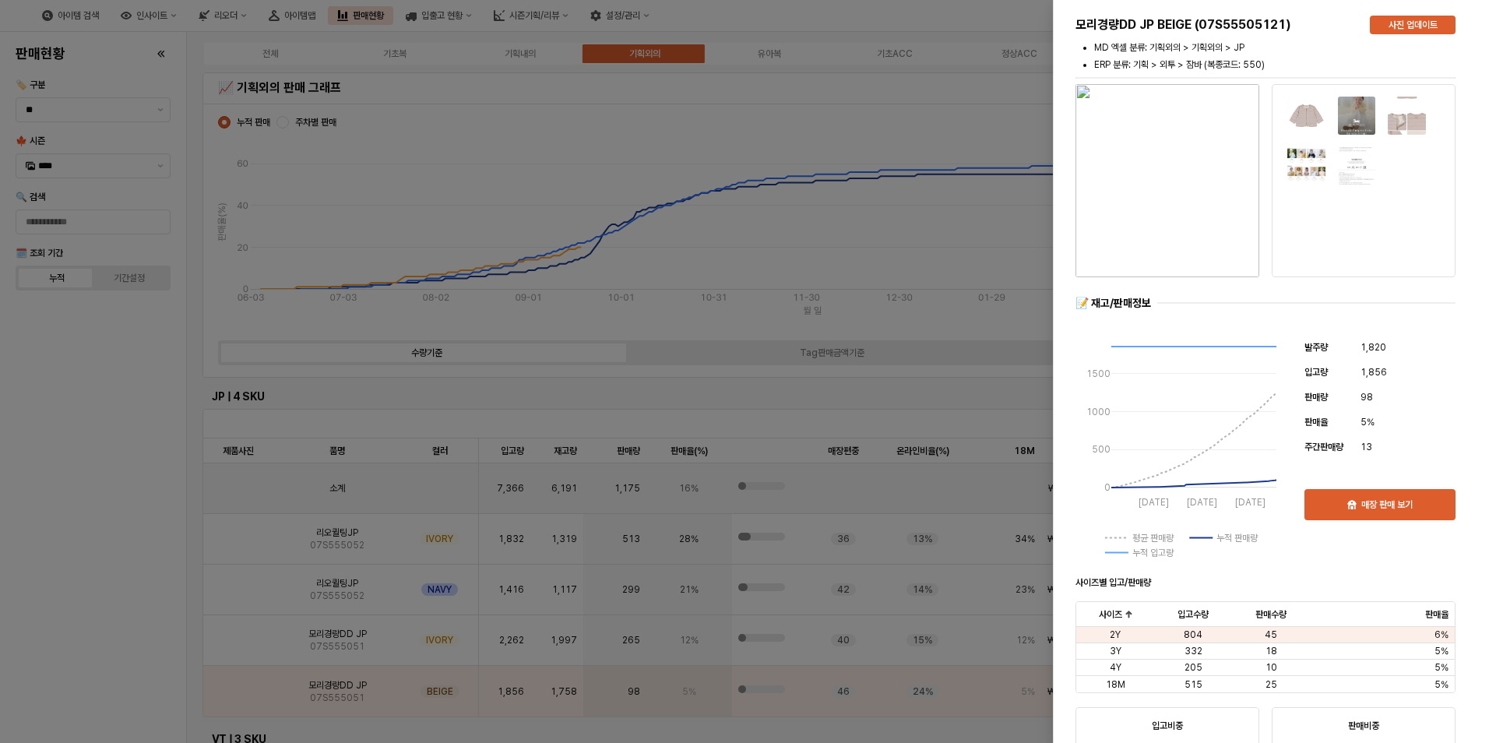
click at [112, 617] on div at bounding box center [744, 371] width 1489 height 743
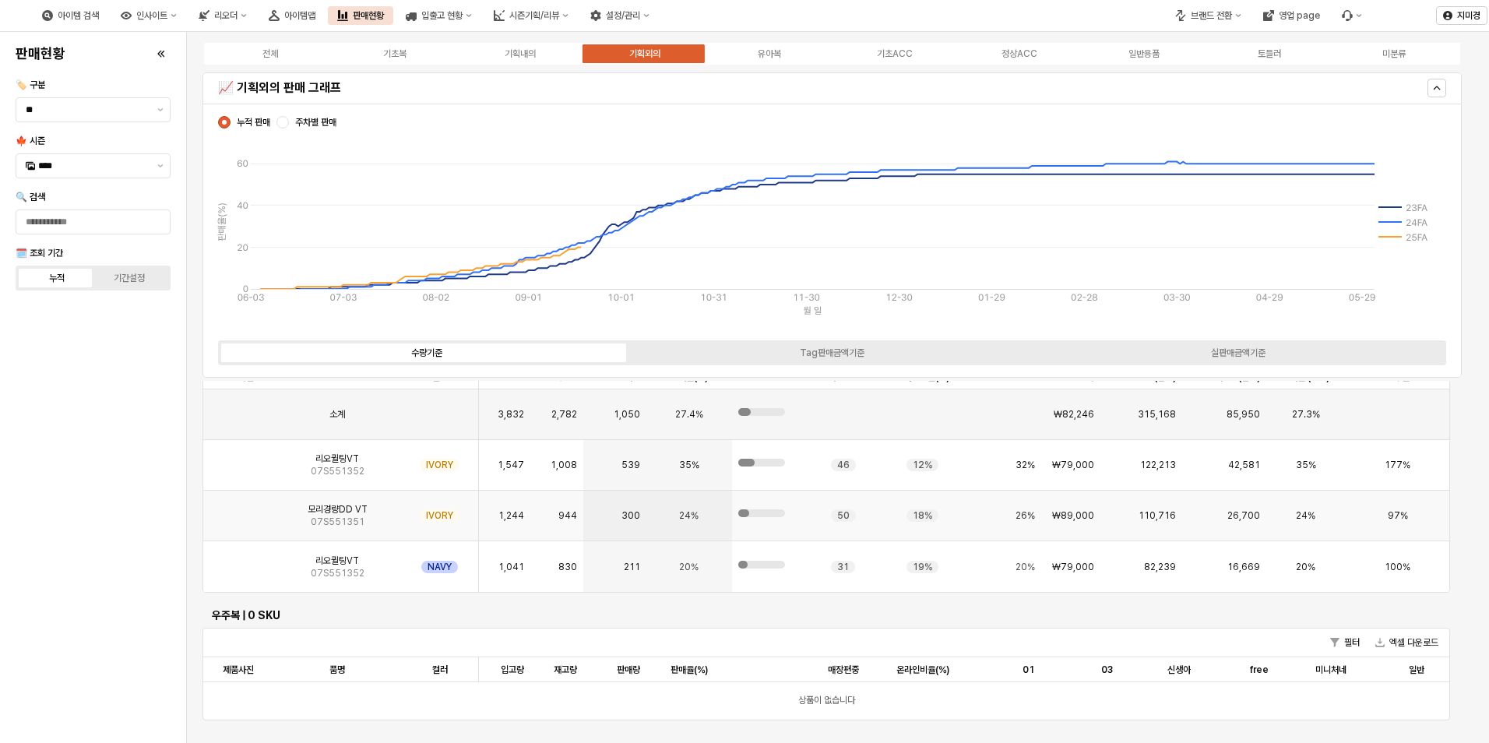
scroll to position [389, 0]
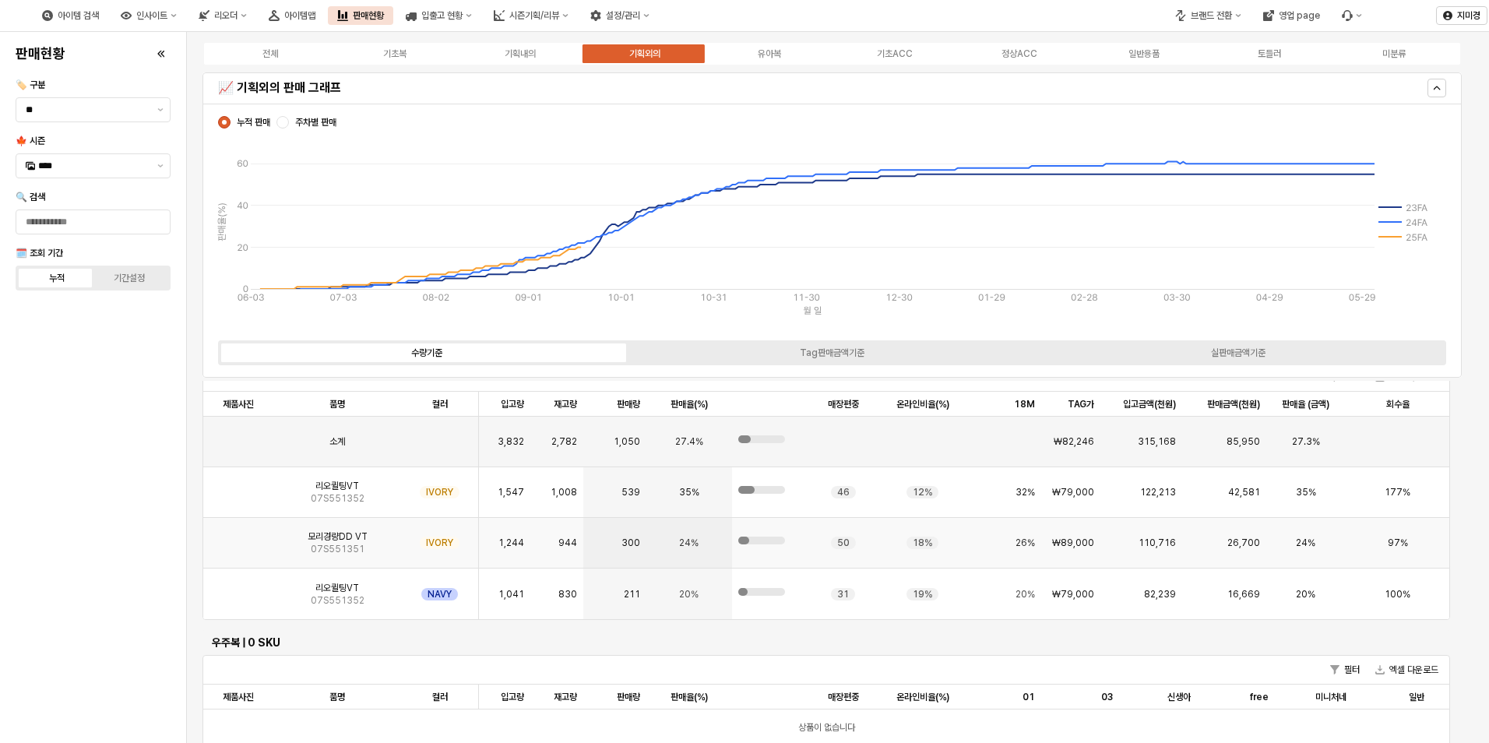
click at [238, 537] on img "App Frame" at bounding box center [238, 537] width 0 height 0
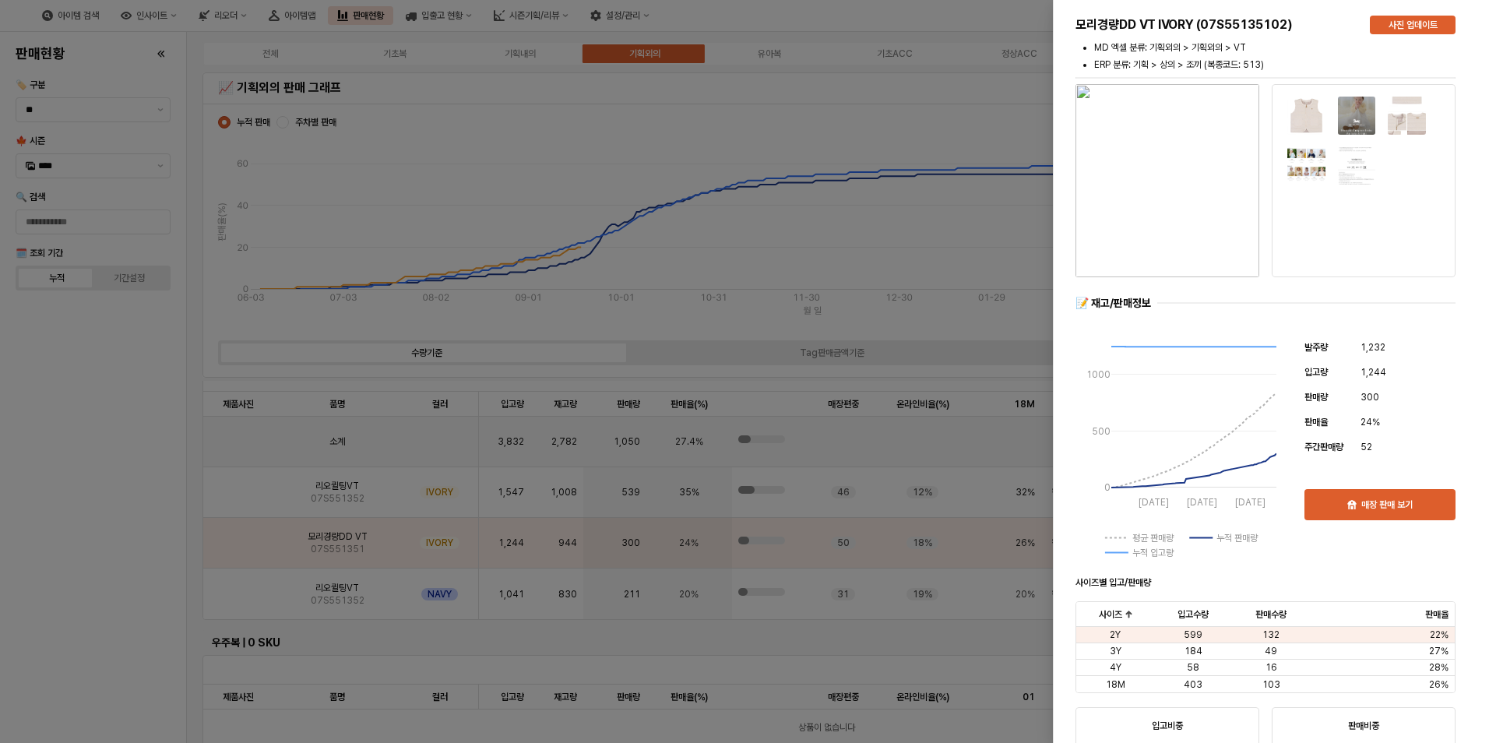
click at [94, 542] on div at bounding box center [744, 371] width 1489 height 743
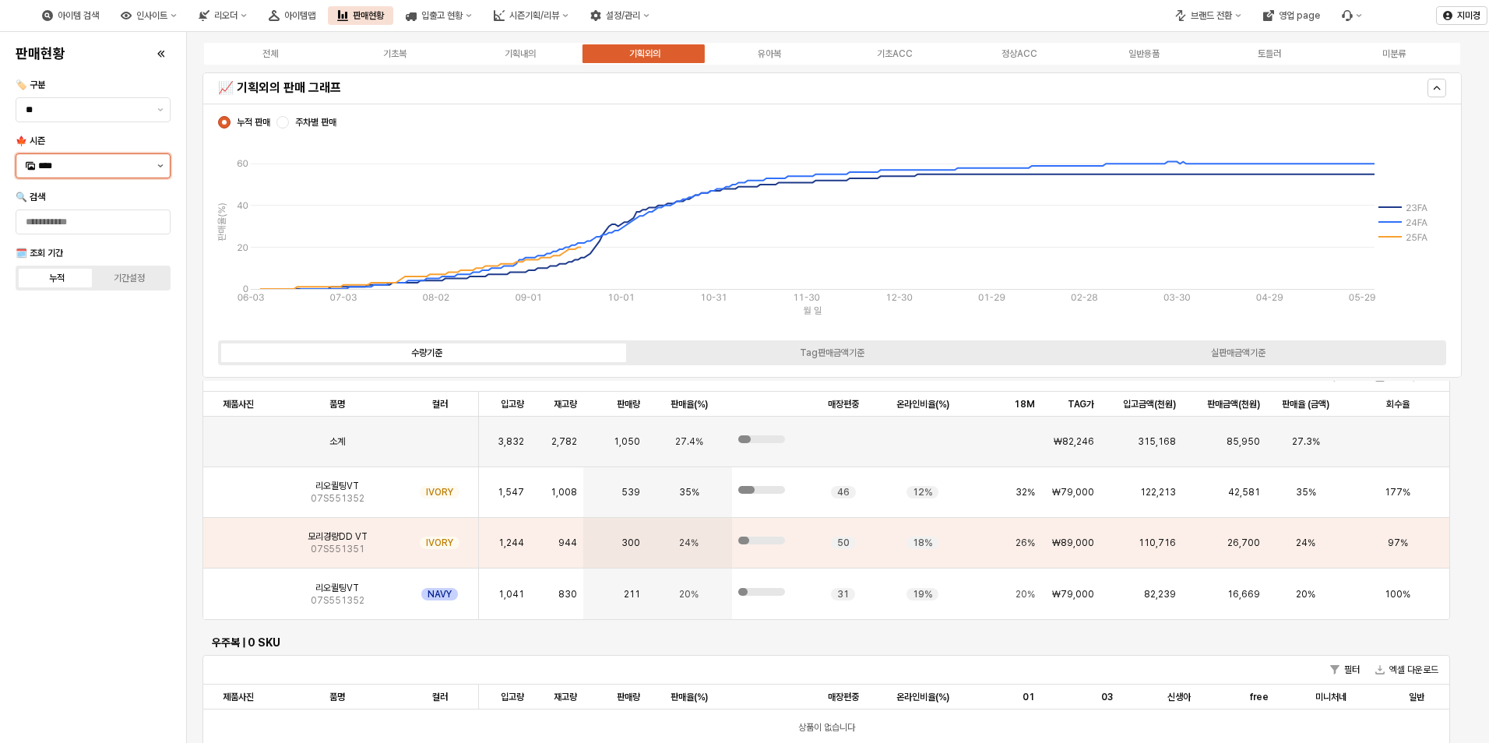
click at [158, 165] on icon "제안 사항 표시" at bounding box center [160, 165] width 6 height 3
click at [73, 306] on div "25WT" at bounding box center [94, 303] width 113 height 12
type input "****"
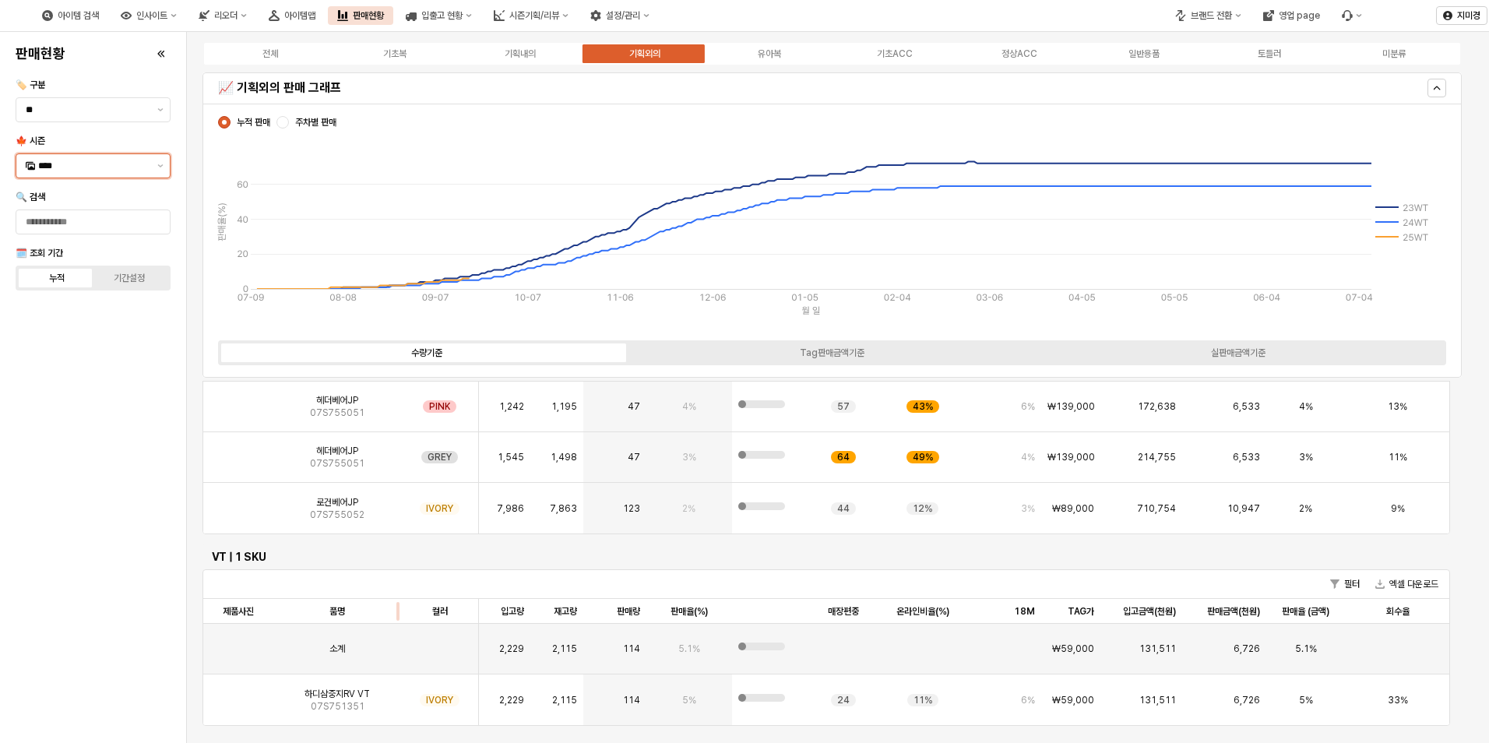
scroll to position [0, 0]
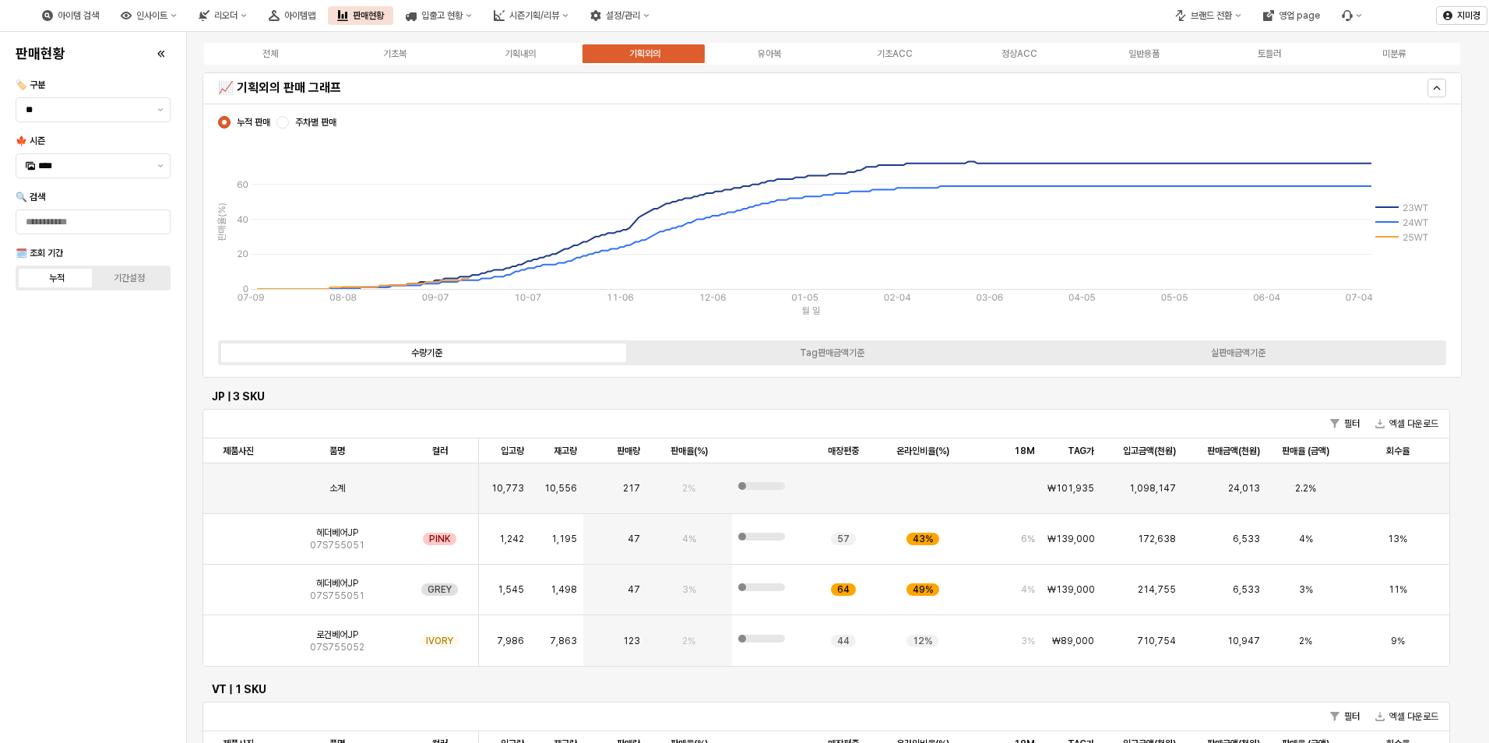
click at [72, 586] on div "판매현황 🏷️ 구분 ** 🍁 시즌 **** 🔍 검색 🗓️ 조회 기간 누적 기간설정" at bounding box center [92, 387] width 167 height 698
click at [238, 533] on img "App Frame" at bounding box center [238, 533] width 0 height 0
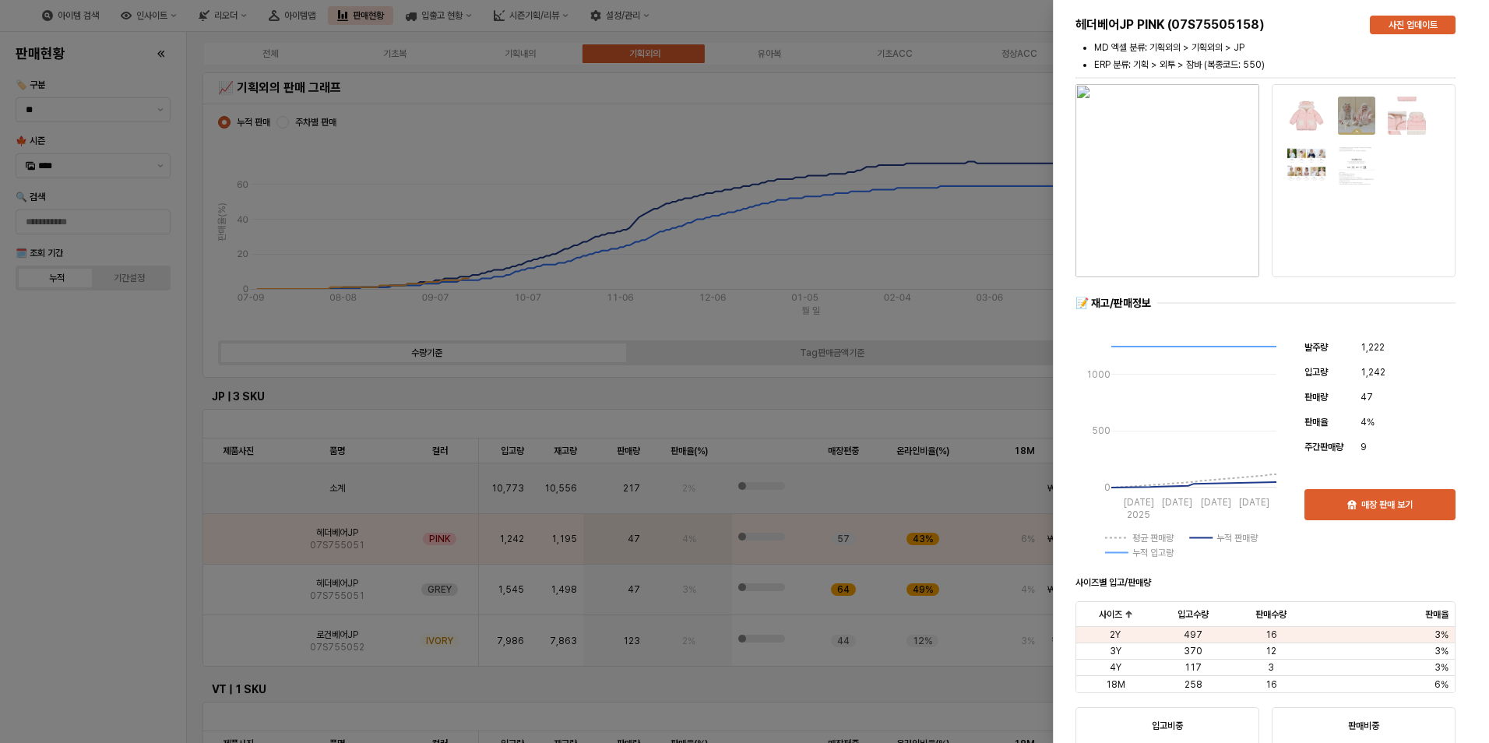
click at [113, 588] on div at bounding box center [744, 371] width 1489 height 743
